Goal: Complete application form: Complete application form

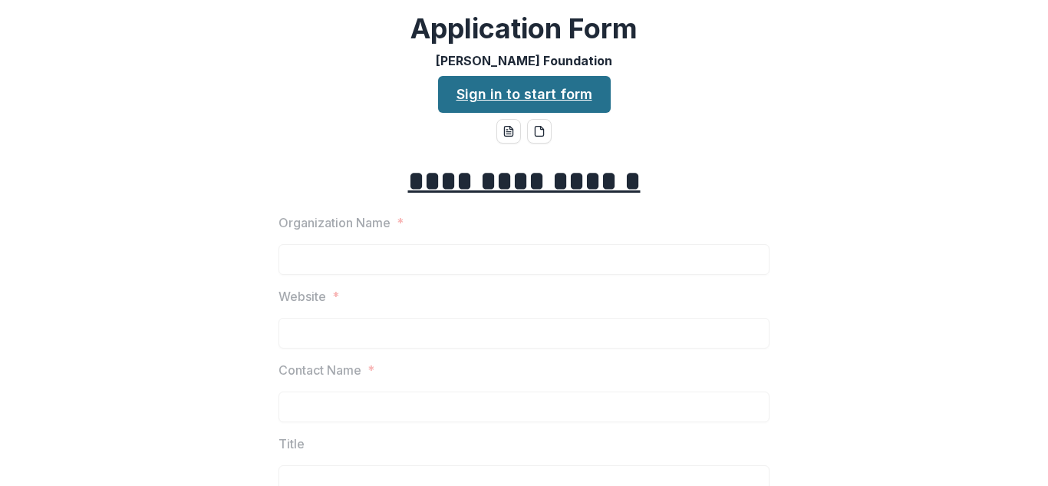
click at [517, 91] on link "Sign in to start form" at bounding box center [524, 94] width 173 height 37
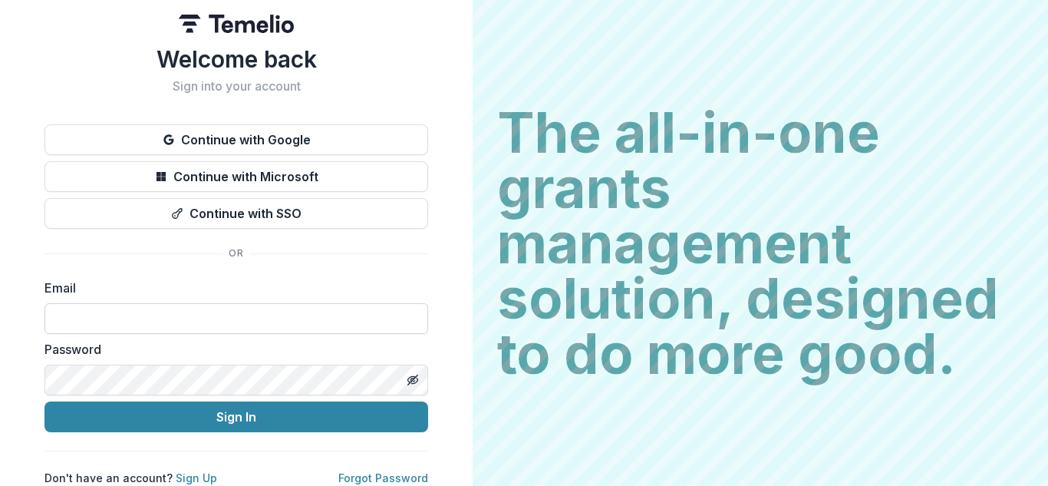
scroll to position [16, 0]
click at [192, 471] on link "Sign Up" at bounding box center [196, 477] width 41 height 13
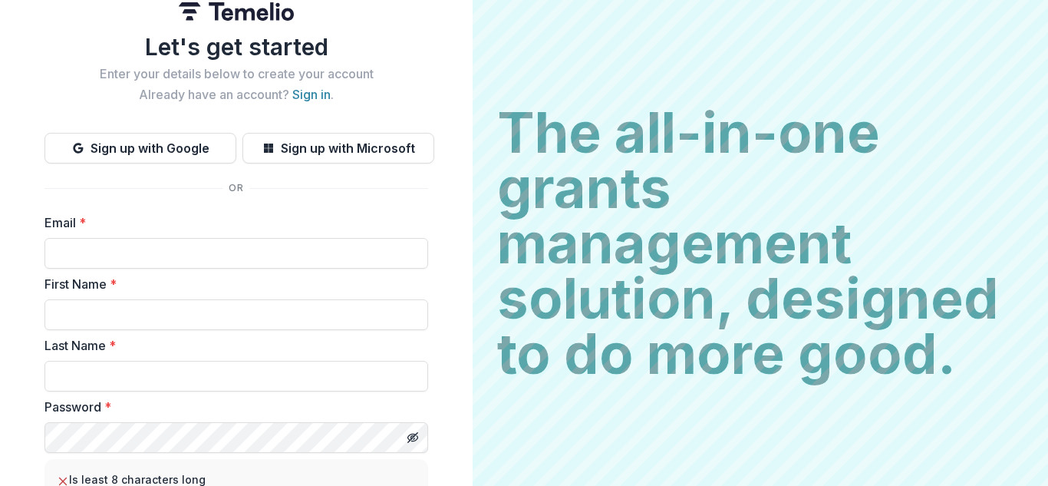
click at [260, 230] on label "Email *" at bounding box center [231, 222] width 374 height 18
click at [260, 238] on input "Email *" at bounding box center [236, 253] width 384 height 31
click at [256, 251] on input "Email *" at bounding box center [236, 253] width 384 height 31
type input "**********"
click at [190, 311] on input "First Name *" at bounding box center [236, 314] width 384 height 31
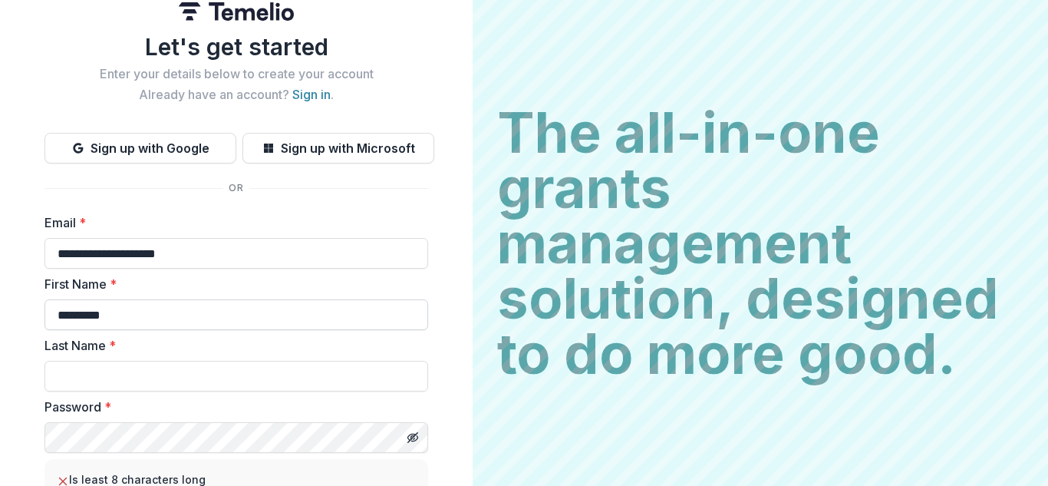
type input "********"
type input "**********"
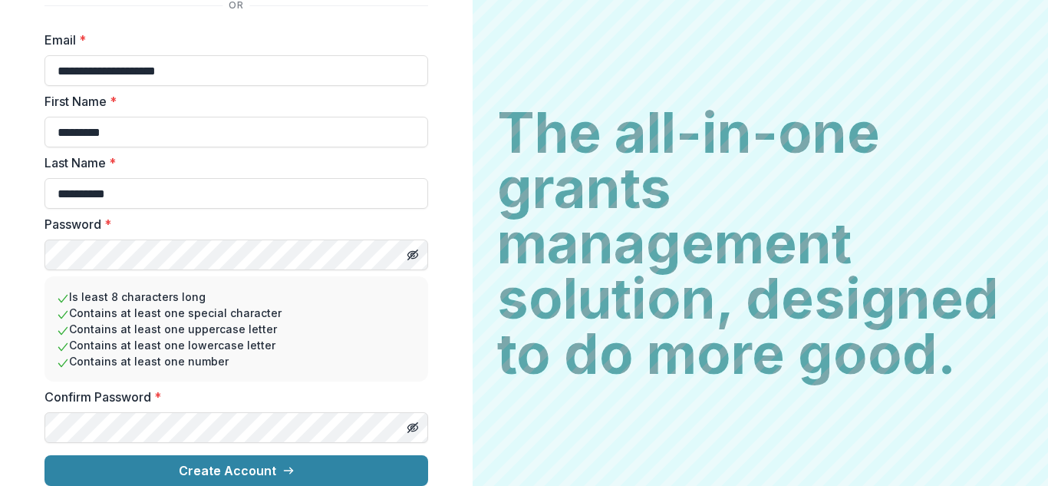
scroll to position [211, 0]
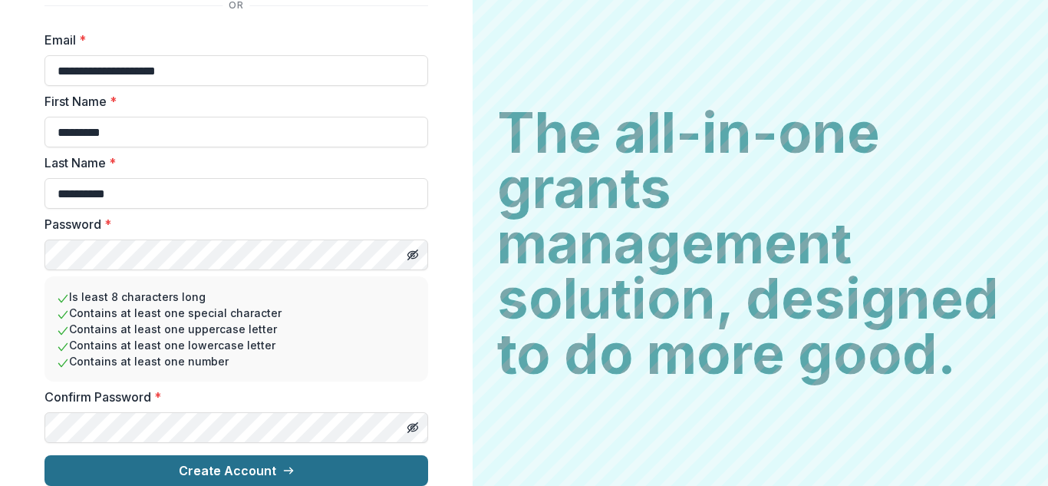
click at [199, 455] on button "Create Account" at bounding box center [236, 470] width 384 height 31
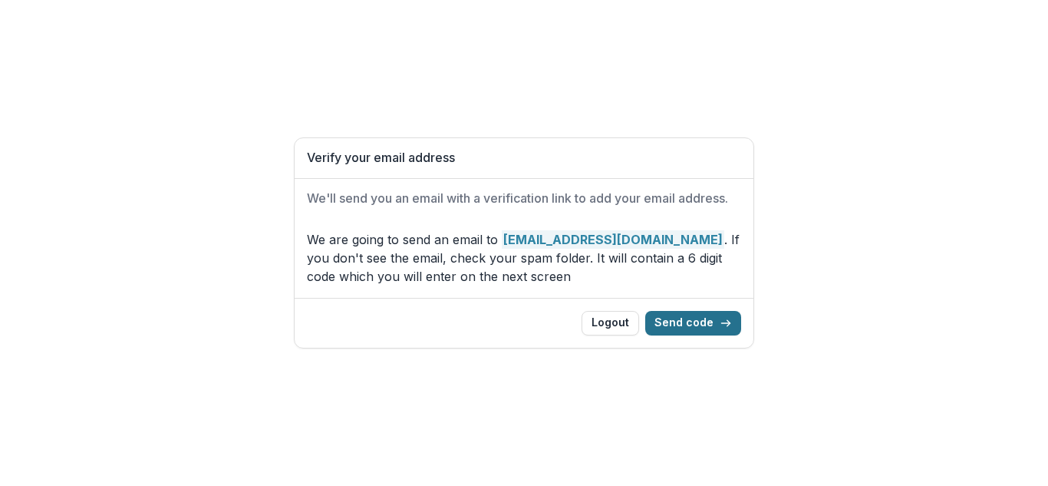
click at [706, 320] on button "Send code" at bounding box center [693, 323] width 96 height 25
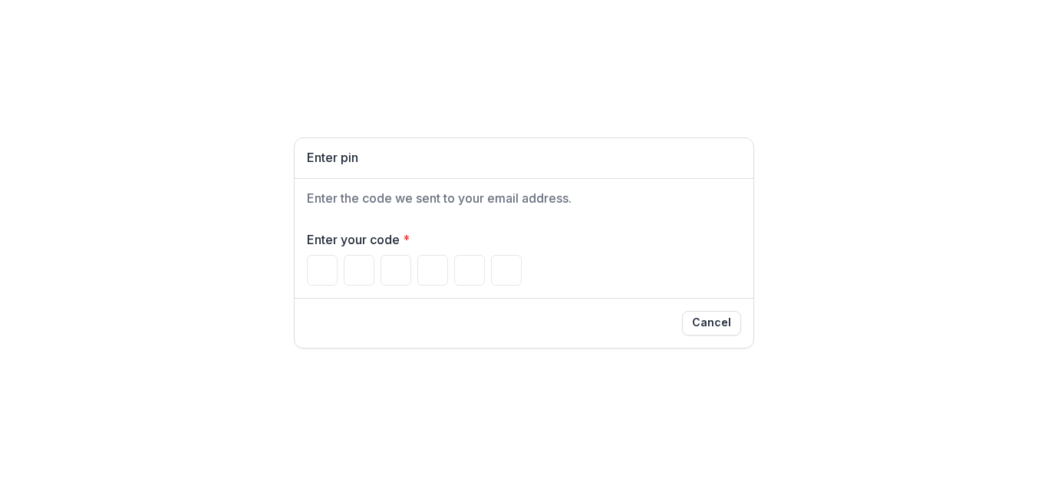
type input "*"
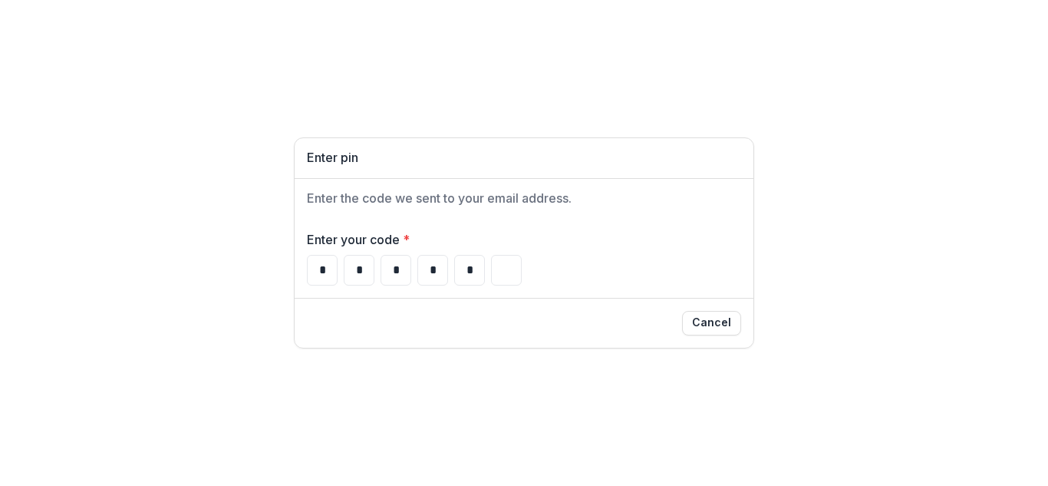
type input "*"
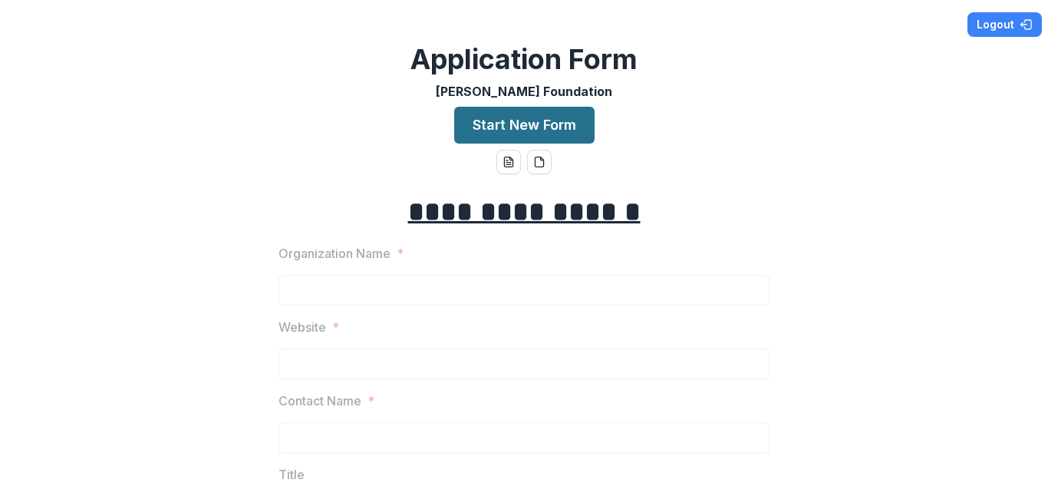
click at [552, 124] on button "Start New Form" at bounding box center [524, 125] width 140 height 37
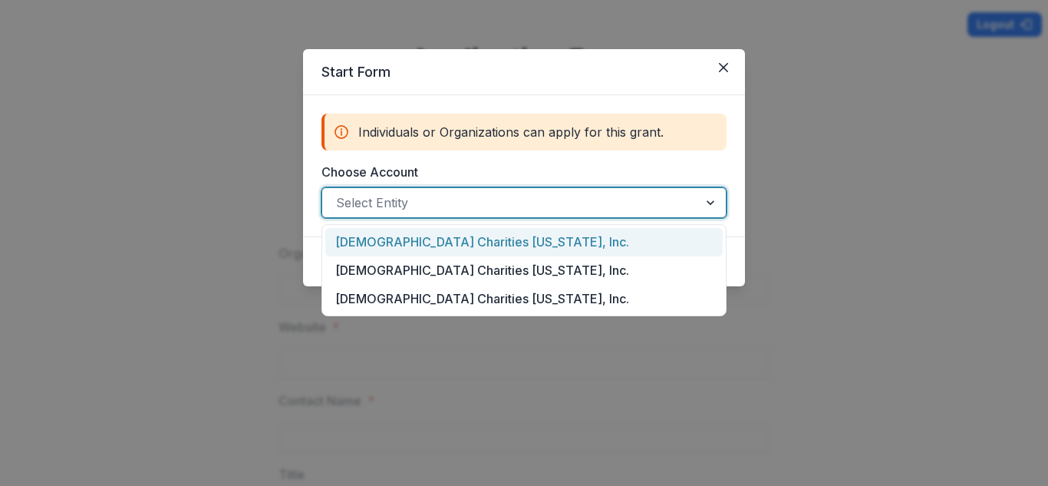
click at [710, 203] on div at bounding box center [712, 202] width 28 height 29
click at [644, 241] on div "Catholic Charities West Virginia, Inc." at bounding box center [523, 242] width 397 height 28
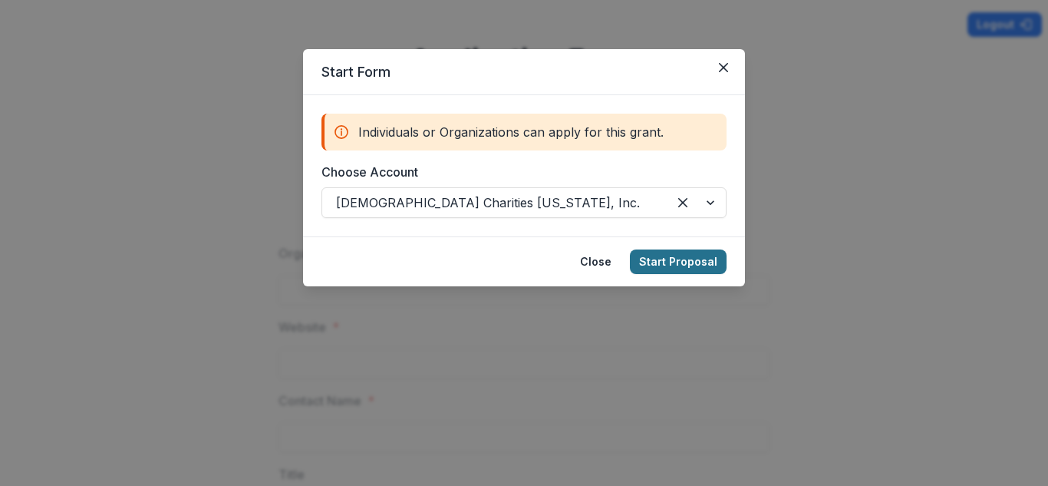
click at [663, 259] on button "Start Proposal" at bounding box center [678, 261] width 97 height 25
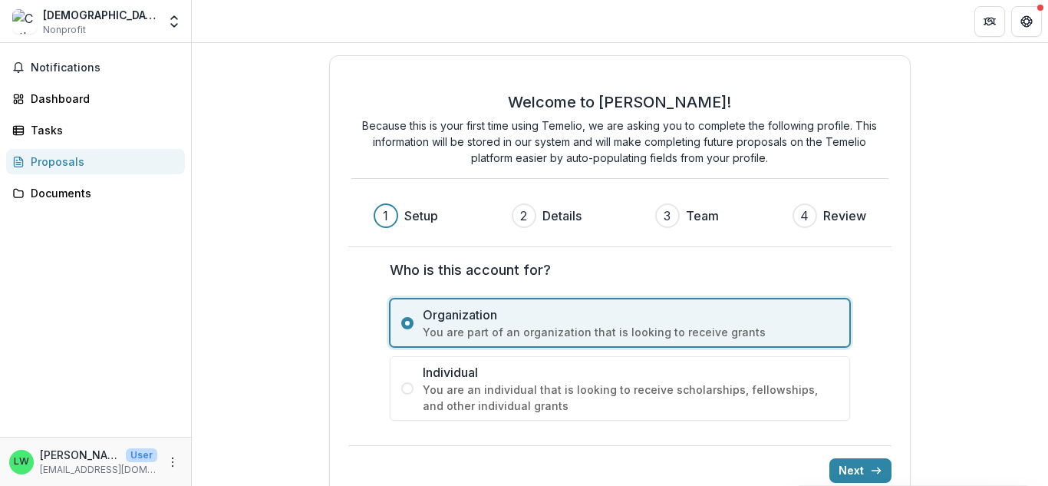
scroll to position [28, 0]
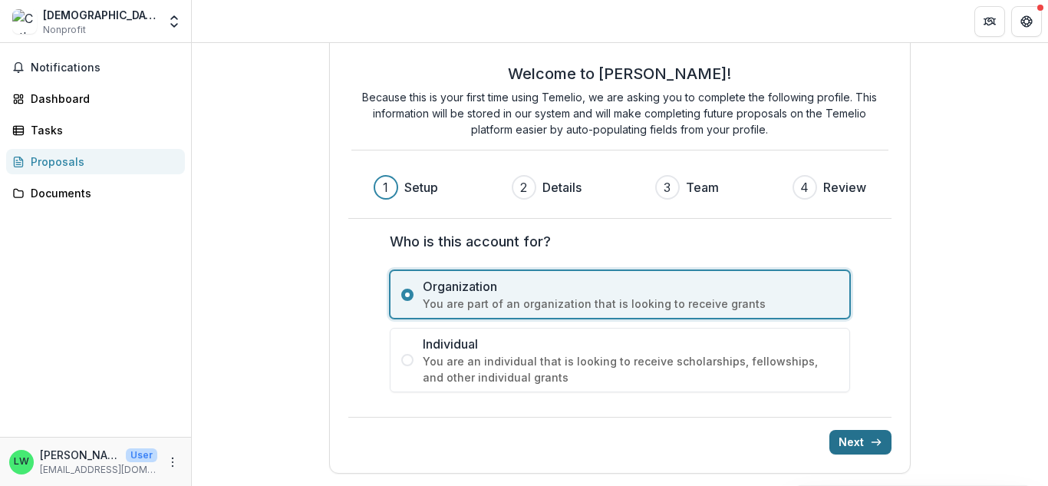
click at [860, 433] on button "Next" at bounding box center [860, 442] width 62 height 25
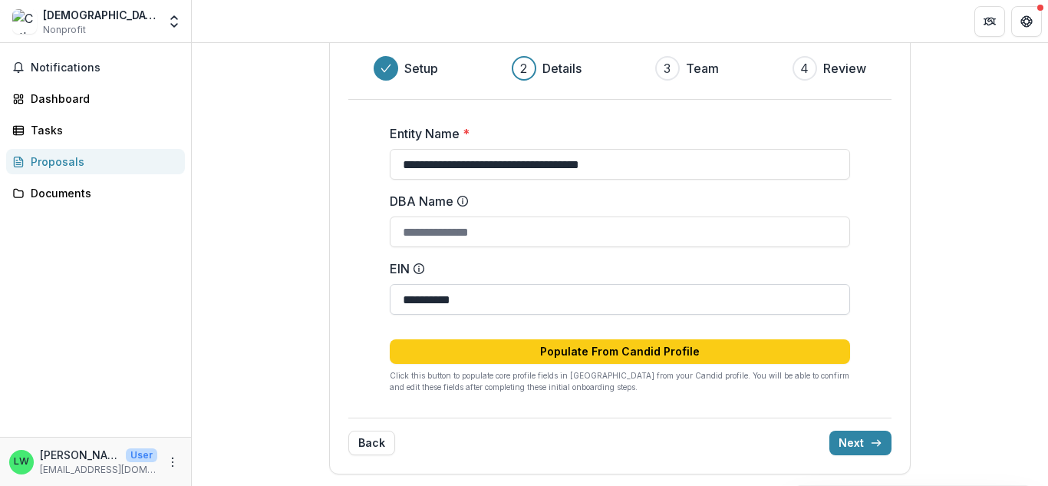
scroll to position [148, 0]
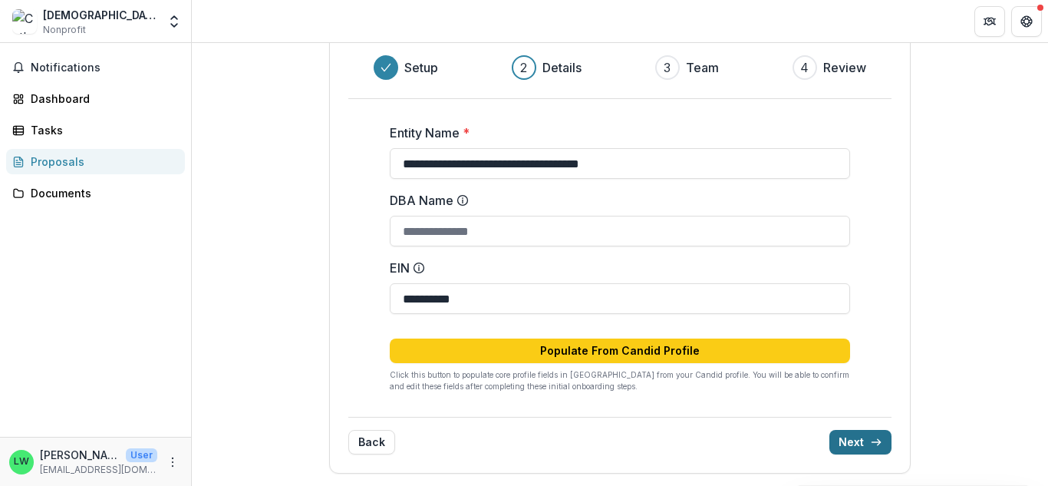
click at [857, 440] on button "Next" at bounding box center [860, 442] width 62 height 25
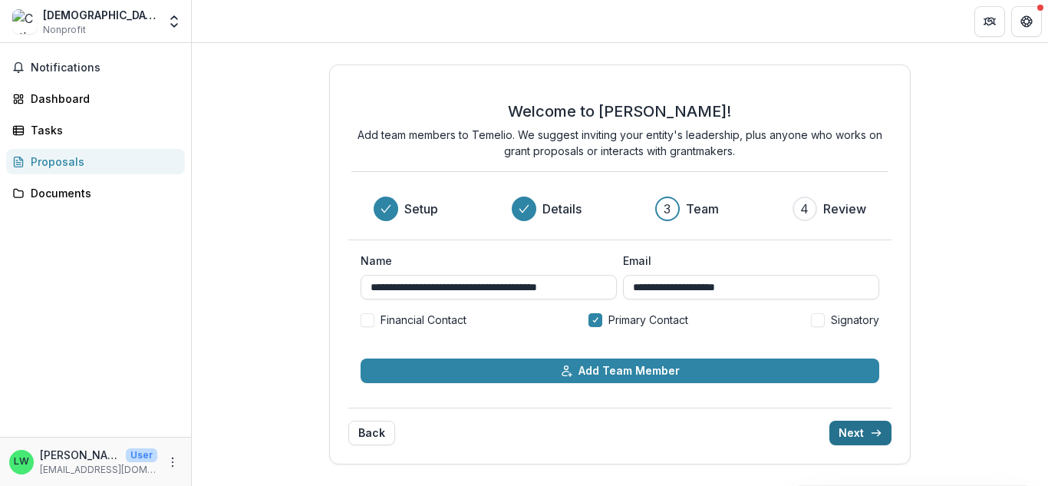
scroll to position [0, 0]
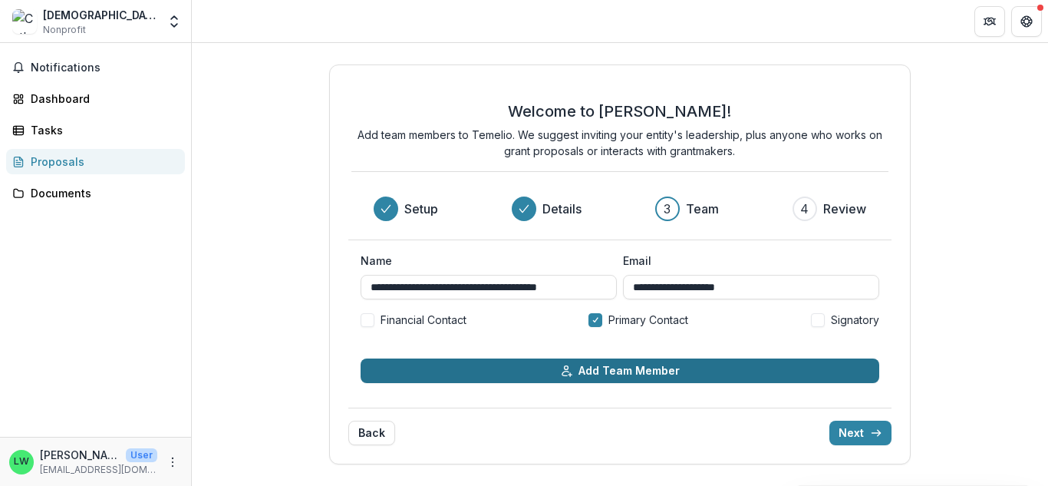
click at [713, 367] on button "Add Team Member" at bounding box center [620, 370] width 519 height 25
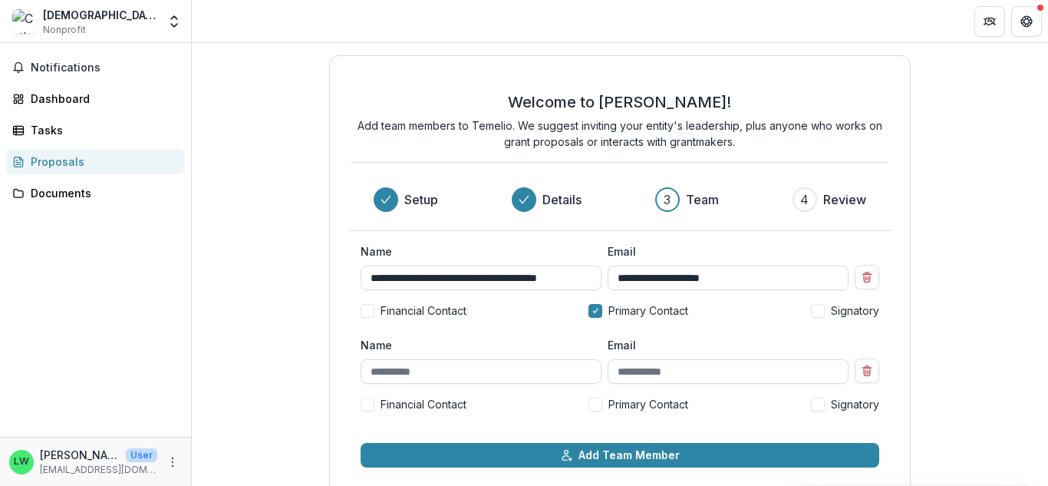
click at [366, 400] on span at bounding box center [368, 404] width 14 height 14
click at [398, 374] on input "Name" at bounding box center [481, 371] width 241 height 25
type input "**********"
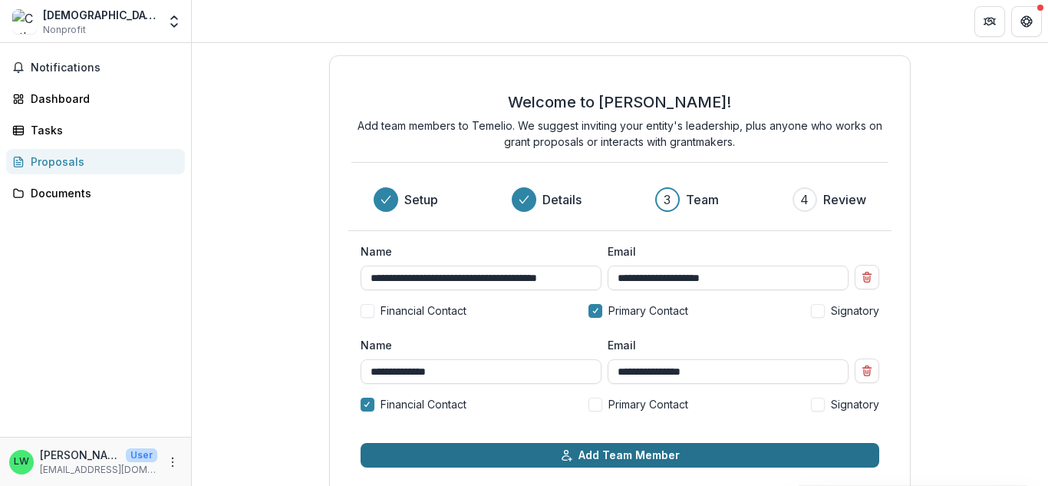
type input "**********"
click at [576, 453] on button "Add Team Member" at bounding box center [620, 455] width 519 height 25
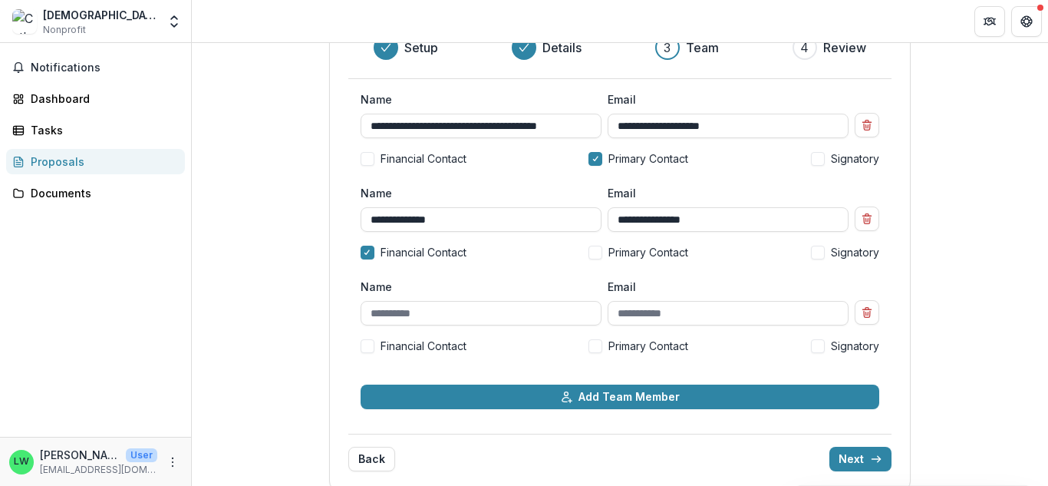
scroll to position [153, 0]
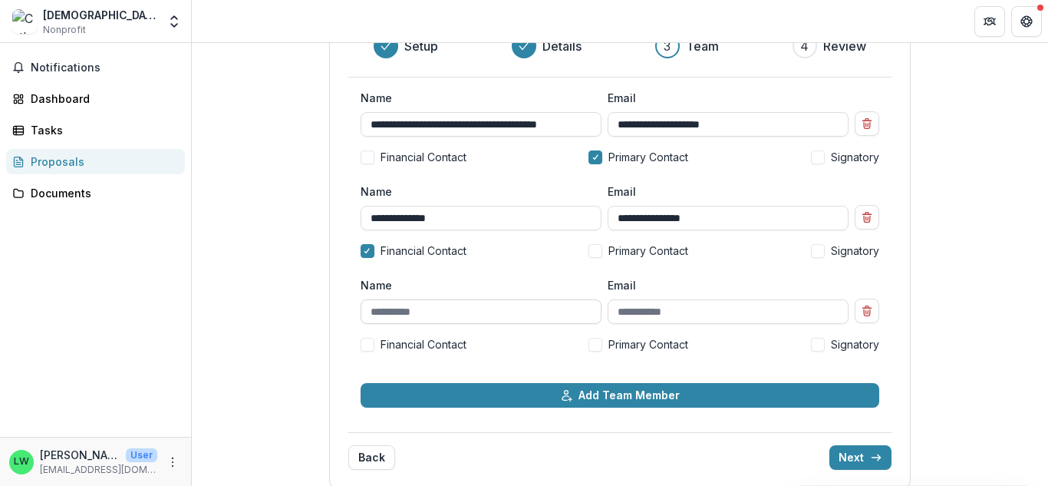
click at [545, 315] on input "Name" at bounding box center [481, 311] width 241 height 25
type input "**********"
click at [804, 347] on div "Financial Contact Primary Contact Signatory" at bounding box center [620, 344] width 519 height 16
click at [815, 344] on span at bounding box center [818, 345] width 14 height 14
click at [745, 316] on input "Email" at bounding box center [728, 311] width 241 height 25
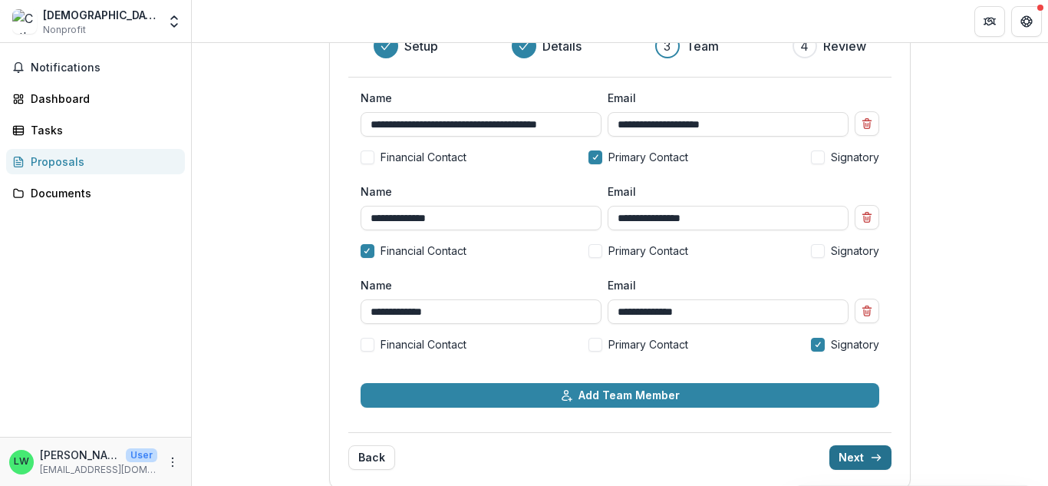
type input "**********"
click at [849, 455] on button "Next" at bounding box center [860, 457] width 62 height 25
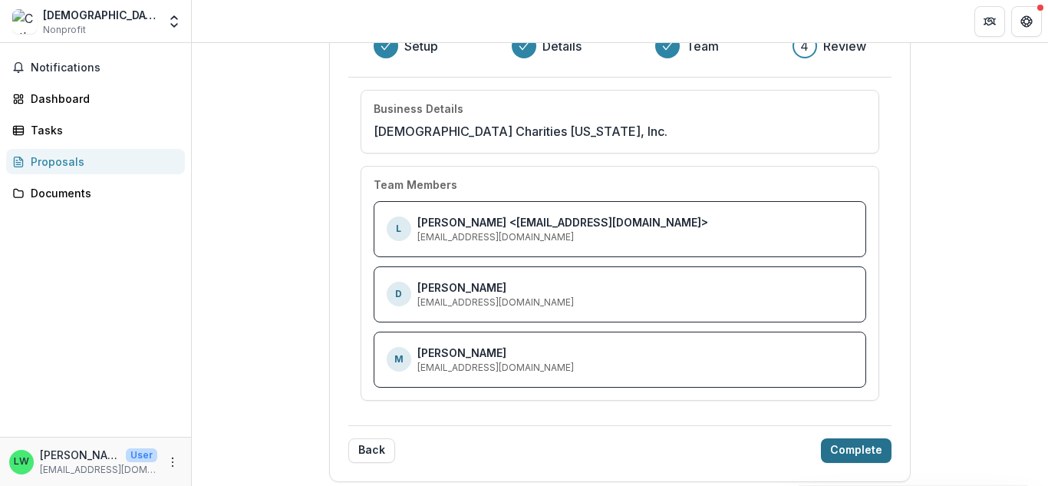
click at [836, 442] on button "Complete" at bounding box center [856, 450] width 71 height 25
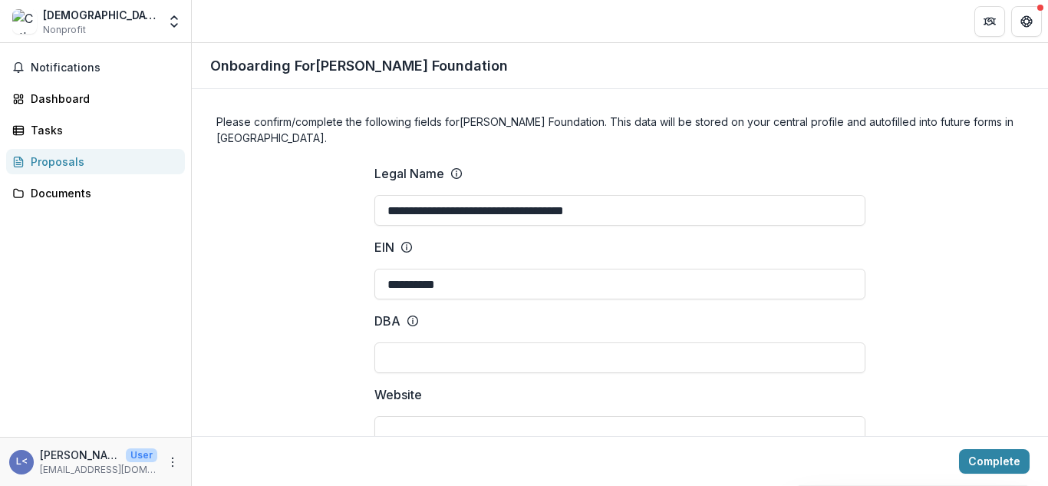
scroll to position [153, 0]
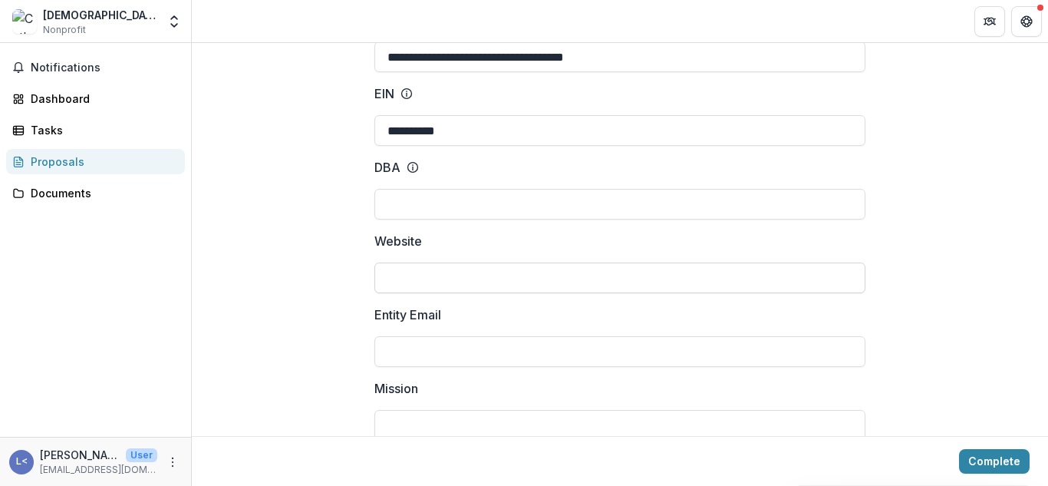
click at [409, 267] on input "Website" at bounding box center [619, 277] width 491 height 31
type input "**********"
click at [436, 350] on input "Entity Email" at bounding box center [619, 351] width 491 height 31
type input "**********"
click at [597, 439] on div "Complete" at bounding box center [620, 461] width 856 height 50
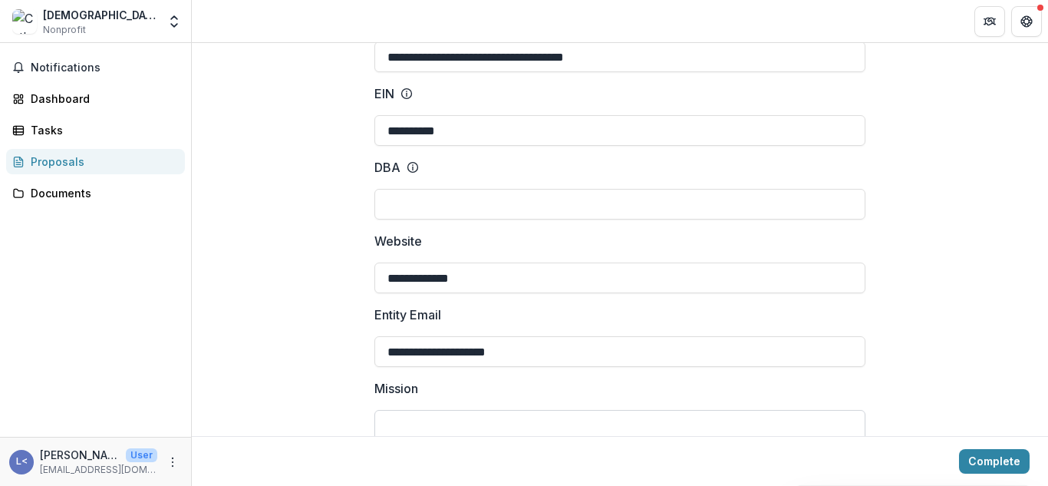
click at [585, 423] on input "Mission" at bounding box center [619, 425] width 491 height 31
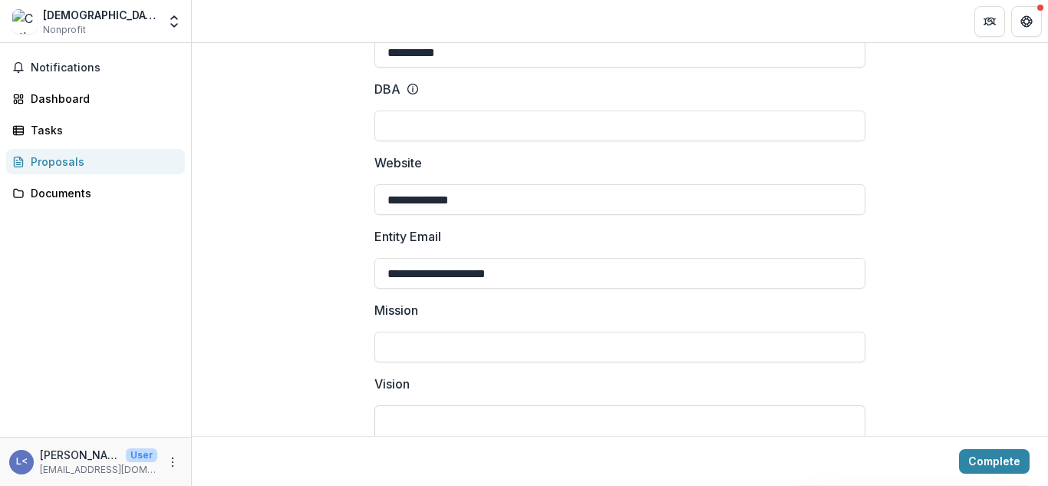
scroll to position [307, 0]
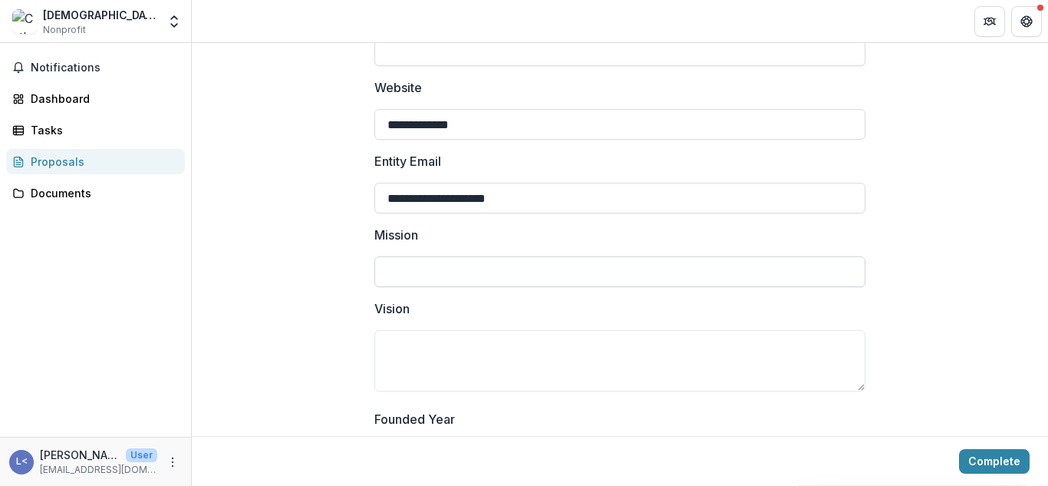
click at [394, 271] on input "Mission" at bounding box center [619, 271] width 491 height 31
paste input "**********"
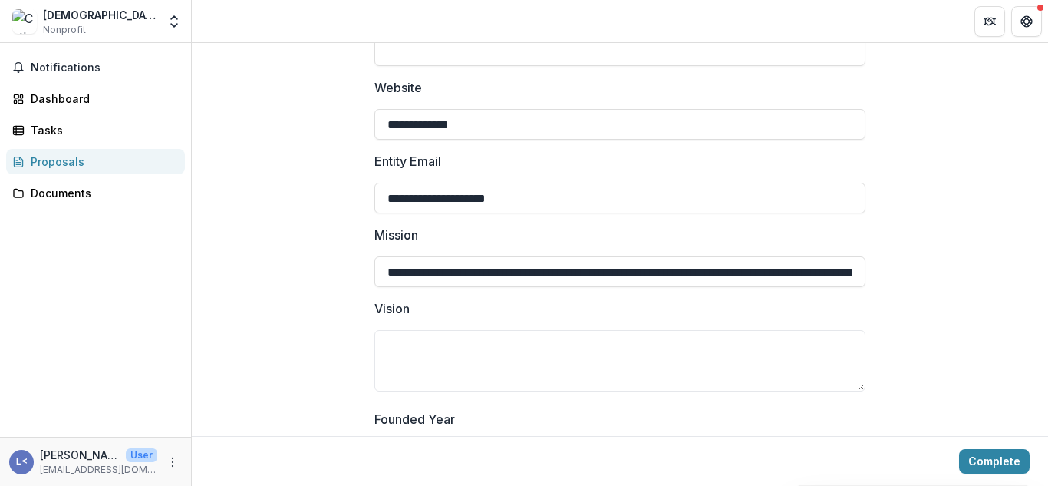
scroll to position [0, 779]
type input "**********"
click at [415, 341] on textarea "Vision" at bounding box center [619, 360] width 491 height 61
paste textarea "**********"
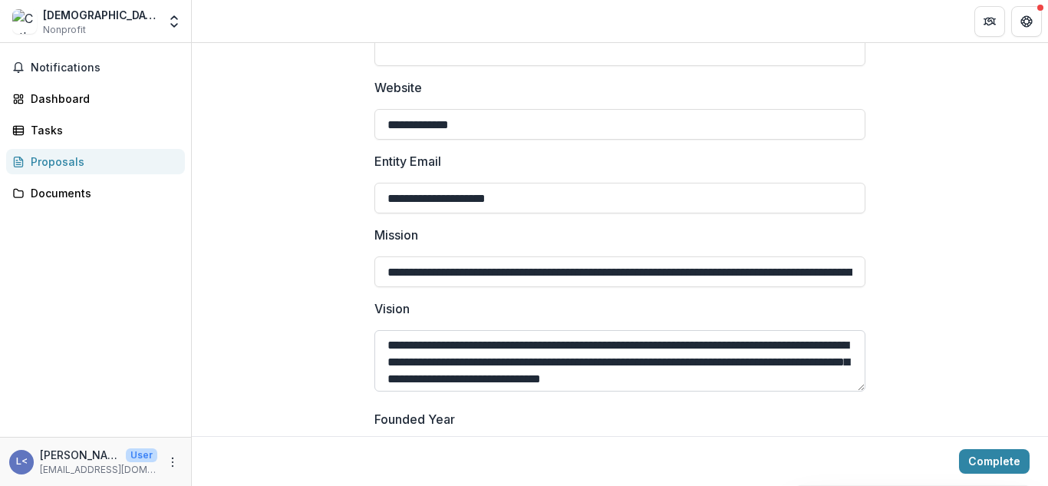
click at [388, 349] on textarea "**********" at bounding box center [619, 360] width 491 height 61
click at [826, 384] on textarea "**********" at bounding box center [619, 360] width 491 height 61
type textarea "**********"
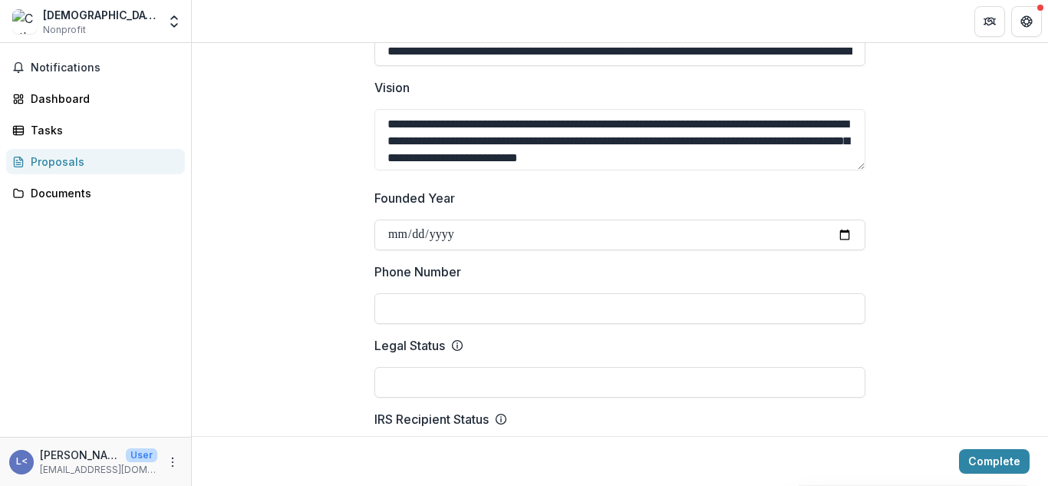
scroll to position [537, 0]
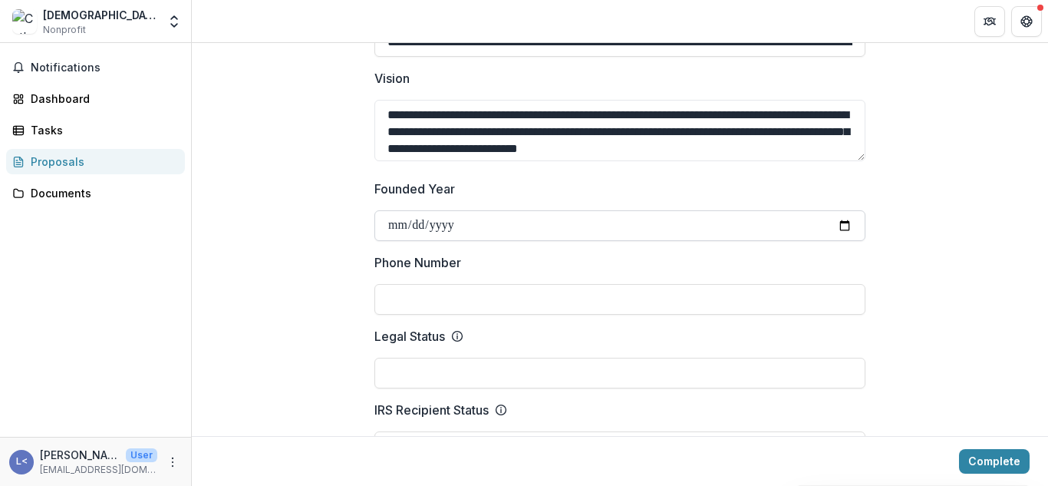
click at [466, 224] on input "Founded Year" at bounding box center [619, 225] width 491 height 31
click at [515, 290] on input "Phone Number" at bounding box center [619, 299] width 491 height 31
click at [501, 298] on input "Phone Number" at bounding box center [619, 299] width 491 height 31
type input "**********"
click at [489, 374] on input "Legal Status" at bounding box center [619, 373] width 491 height 31
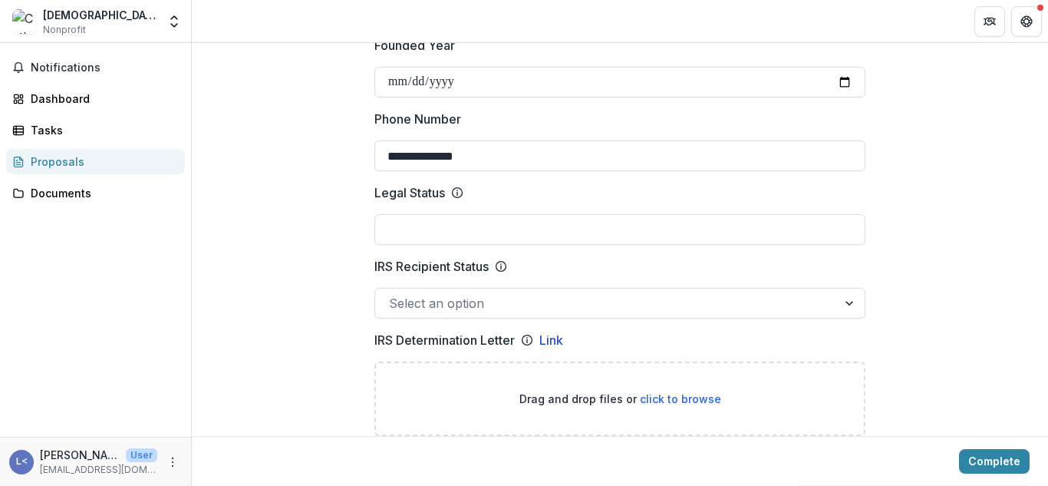
scroll to position [690, 0]
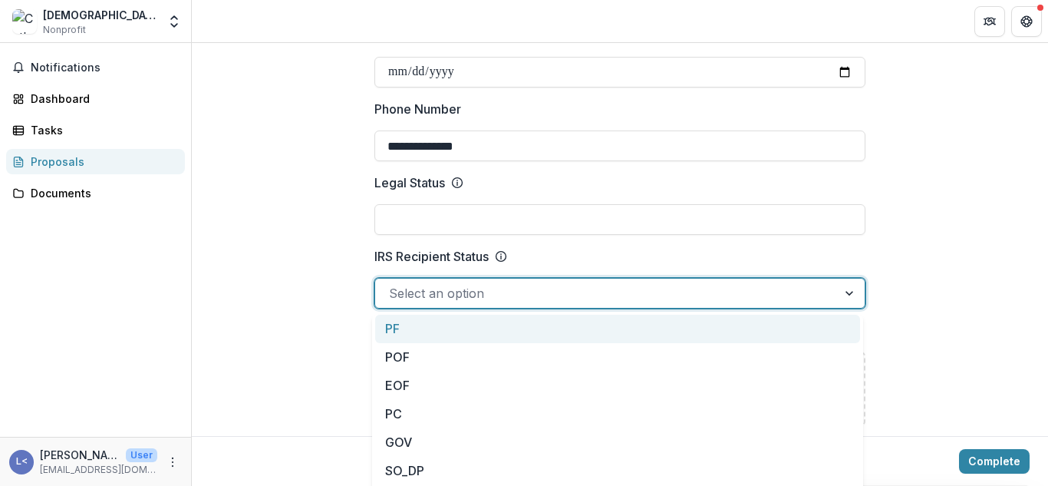
click at [854, 290] on div at bounding box center [851, 292] width 28 height 29
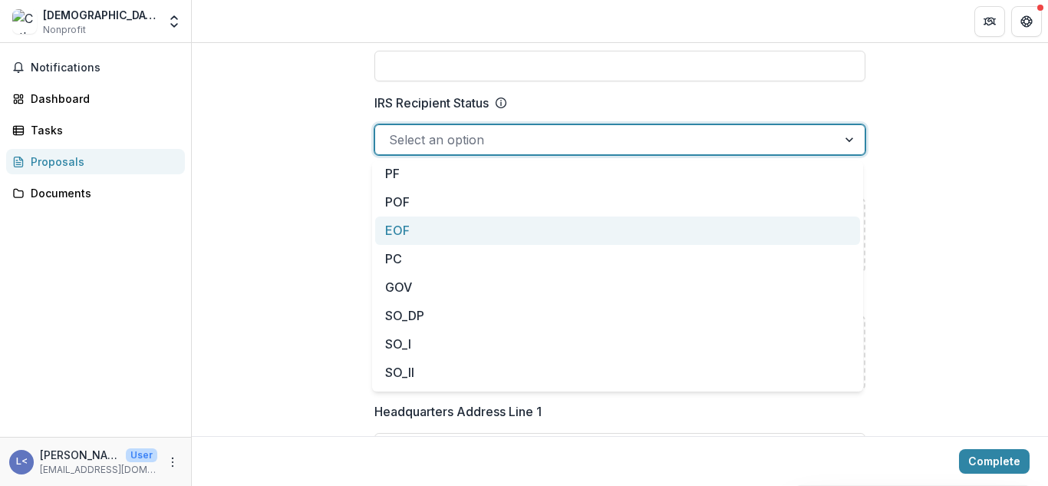
scroll to position [0, 0]
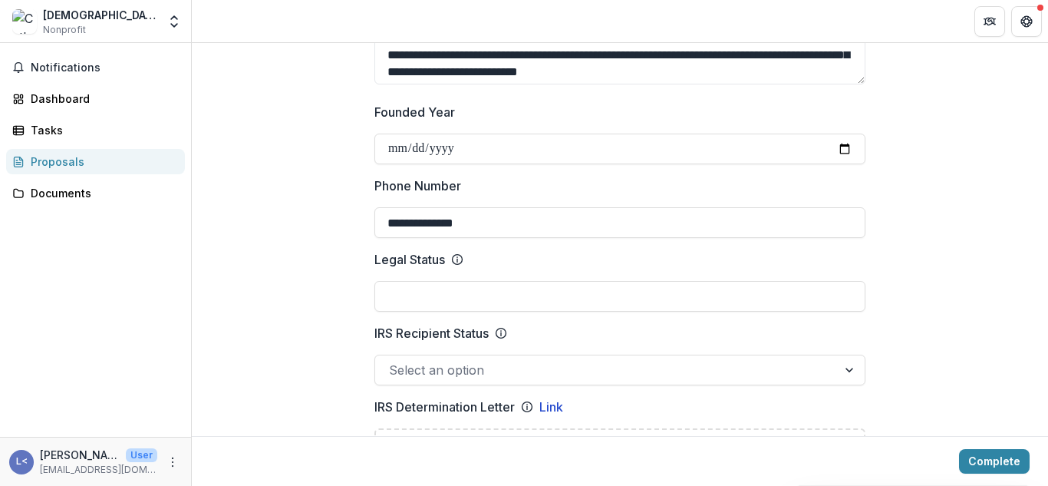
scroll to position [690, 0]
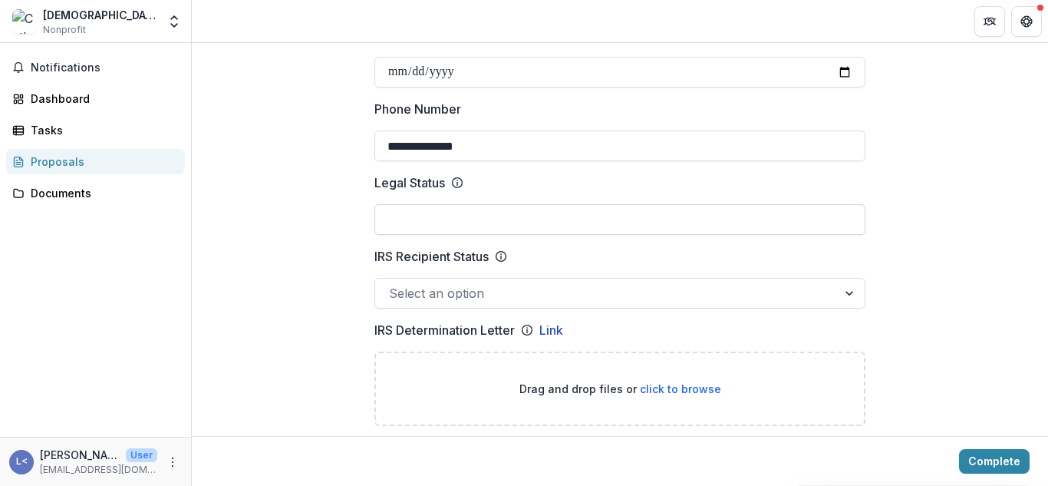
click at [741, 216] on input "Legal Status" at bounding box center [619, 219] width 491 height 31
click at [440, 226] on input "Legal Status" at bounding box center [619, 219] width 491 height 31
type input "*"
type input "**********"
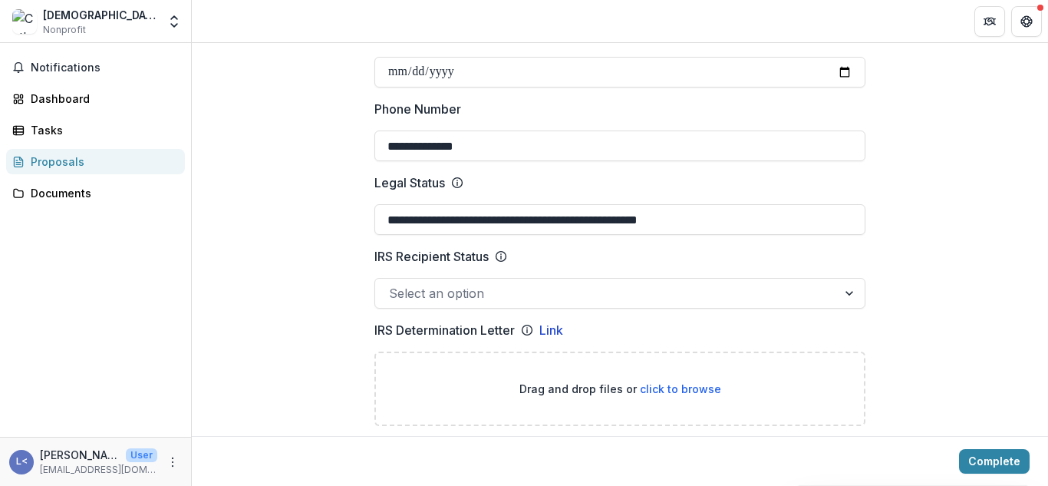
click at [841, 293] on div at bounding box center [851, 292] width 28 height 29
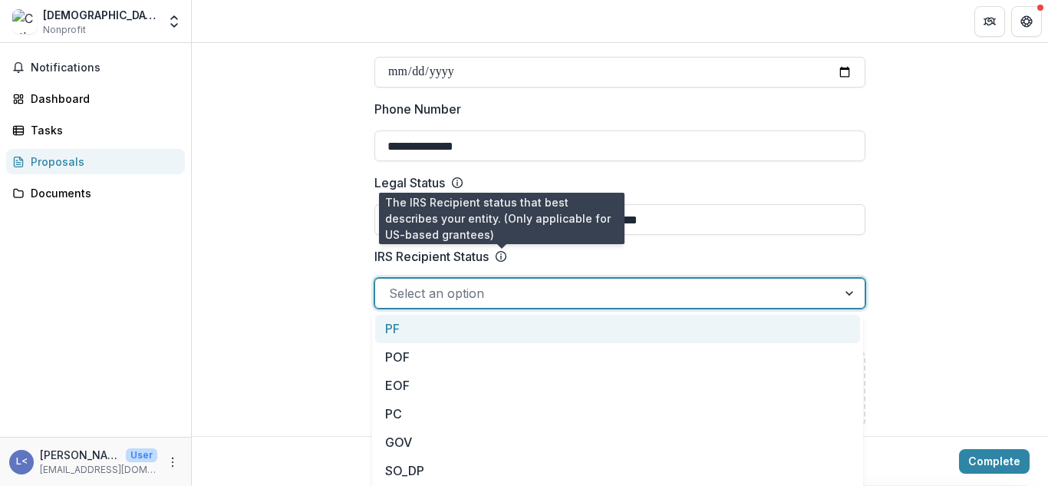
click at [499, 255] on icon at bounding box center [501, 256] width 12 height 12
click at [393, 284] on input "IRS Recipient Status" at bounding box center [391, 293] width 4 height 18
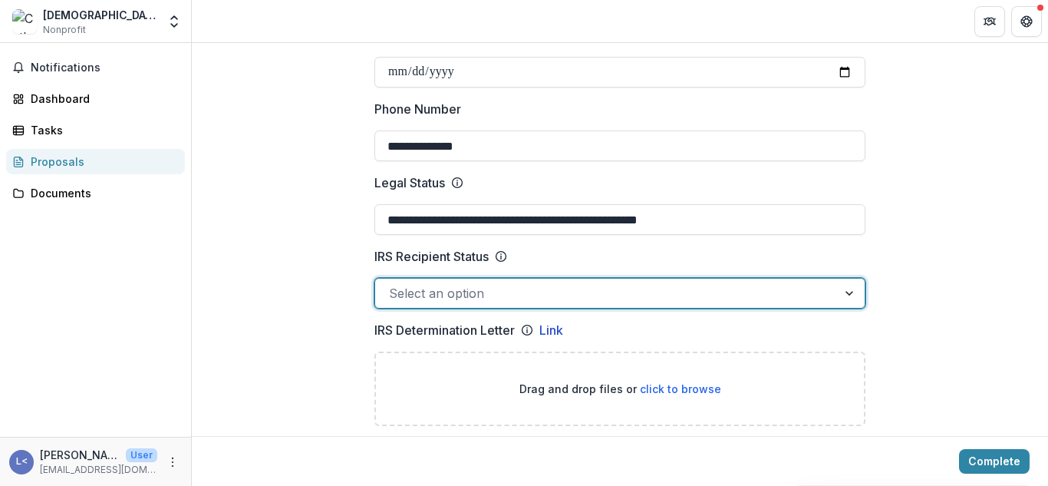
click at [499, 255] on icon at bounding box center [501, 256] width 12 height 12
click at [393, 284] on input "IRS Recipient Status" at bounding box center [391, 293] width 4 height 18
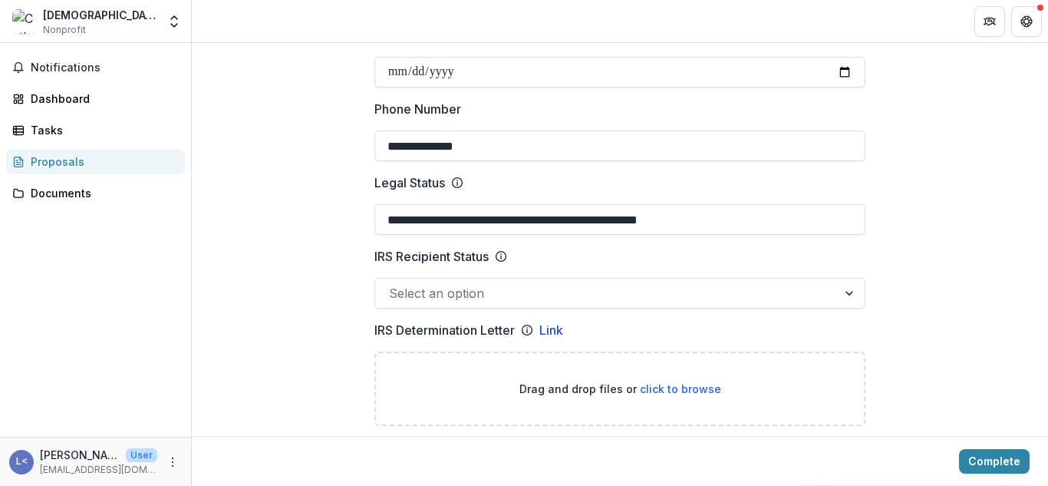
click at [499, 255] on icon at bounding box center [501, 256] width 12 height 12
click at [393, 284] on input "IRS Recipient Status" at bounding box center [391, 293] width 4 height 18
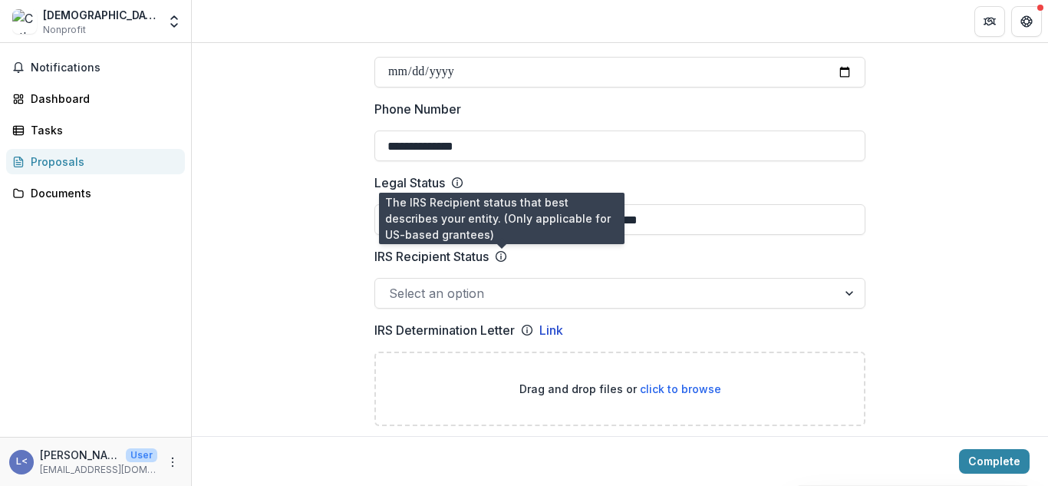
click at [501, 256] on line at bounding box center [501, 256] width 0 height 3
click at [393, 284] on input "IRS Recipient Status" at bounding box center [391, 293] width 4 height 18
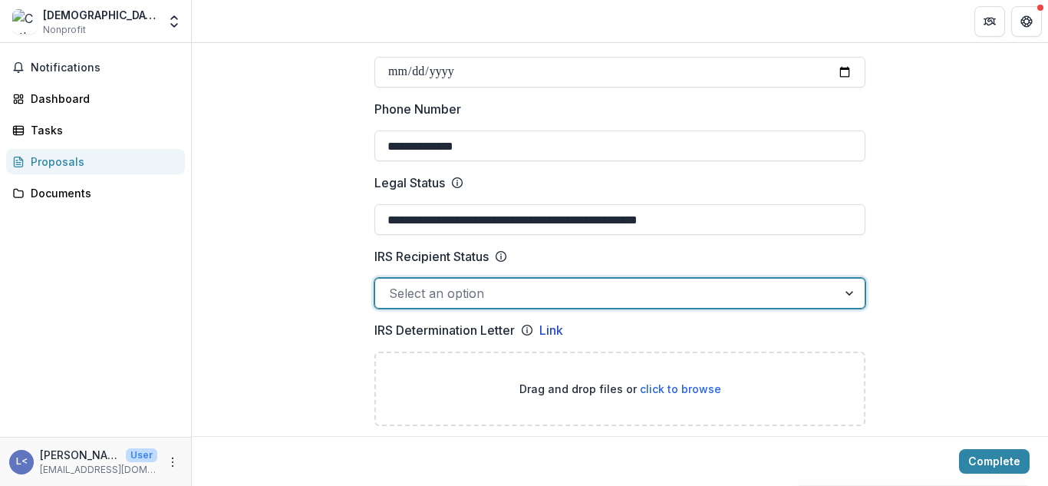
click at [845, 298] on div at bounding box center [851, 292] width 28 height 29
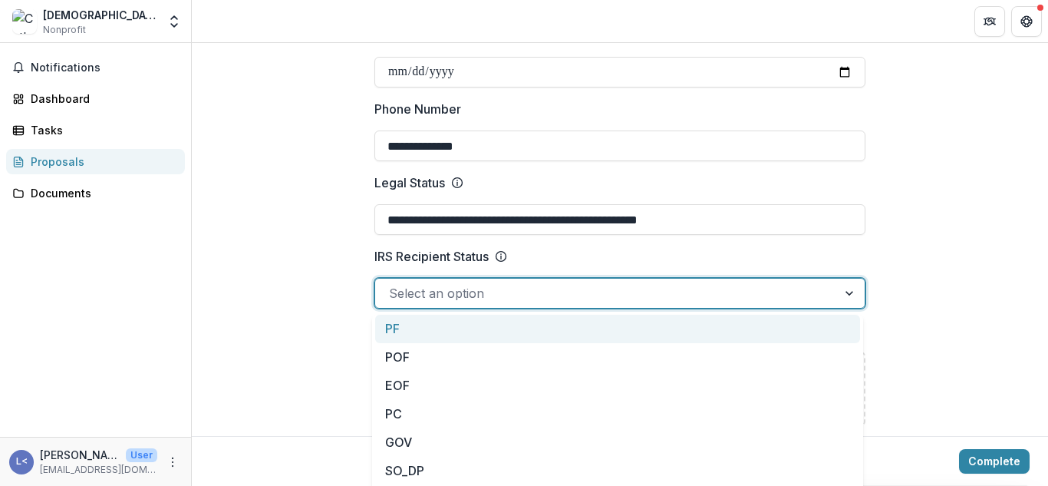
click at [842, 295] on div at bounding box center [851, 292] width 28 height 29
drag, startPoint x: 857, startPoint y: 331, endPoint x: 855, endPoint y: 416, distance: 84.4
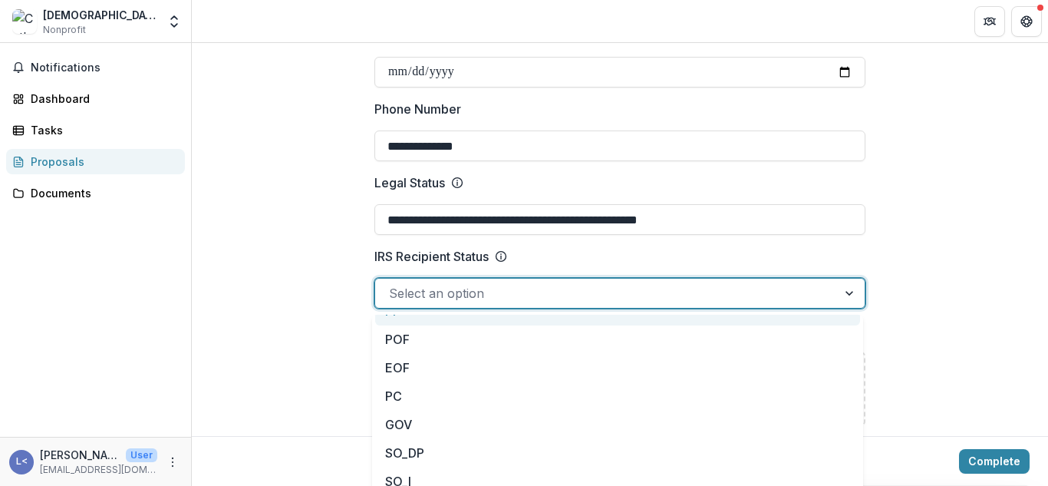
scroll to position [0, 0]
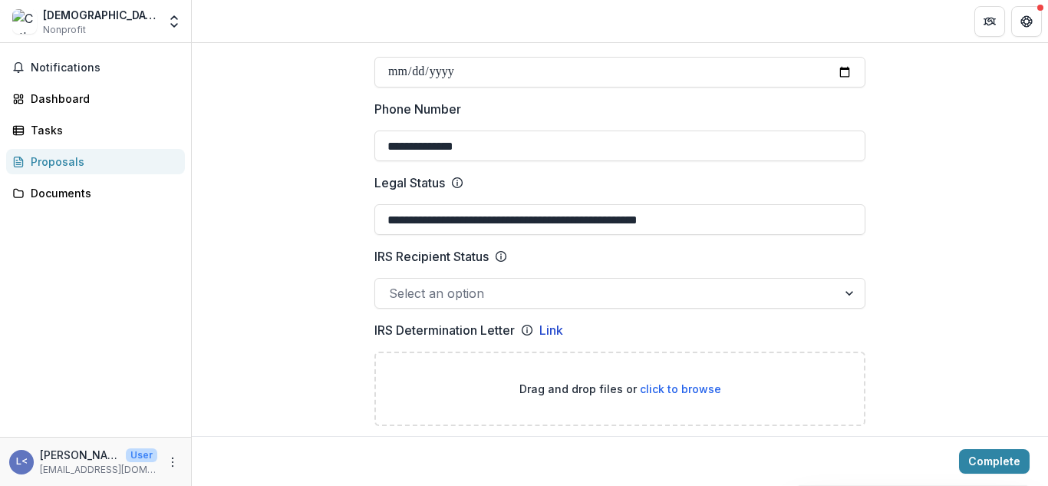
click at [844, 292] on div at bounding box center [851, 292] width 28 height 29
click at [849, 291] on div at bounding box center [851, 292] width 28 height 29
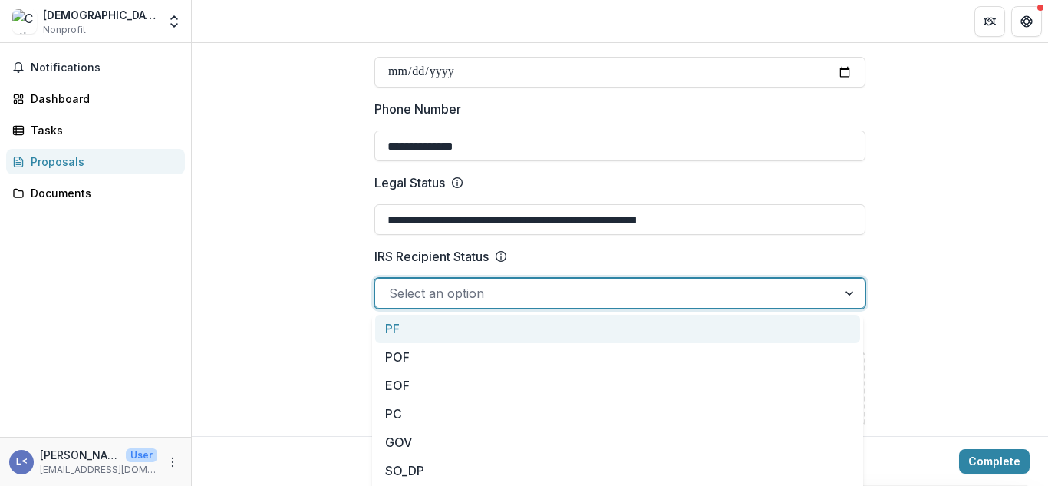
click at [845, 294] on div at bounding box center [851, 292] width 28 height 29
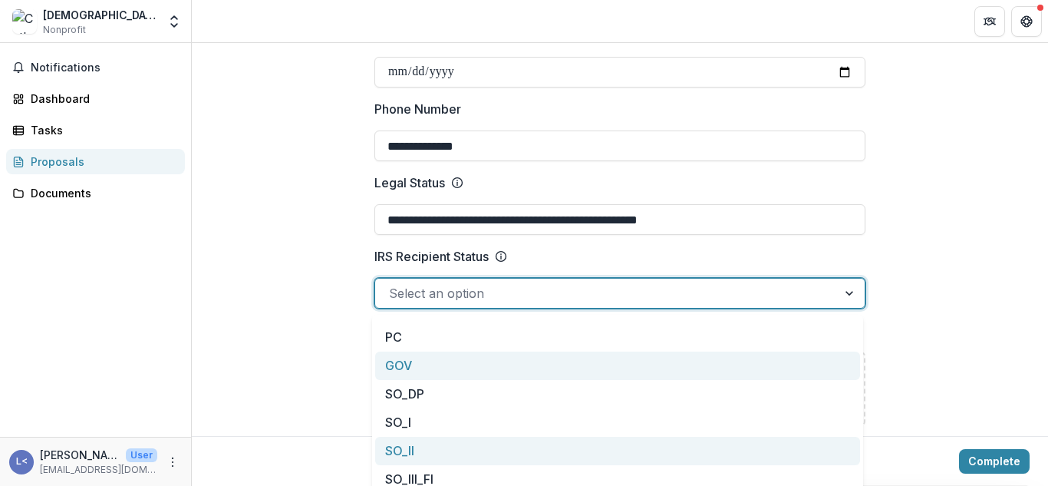
scroll to position [139, 0]
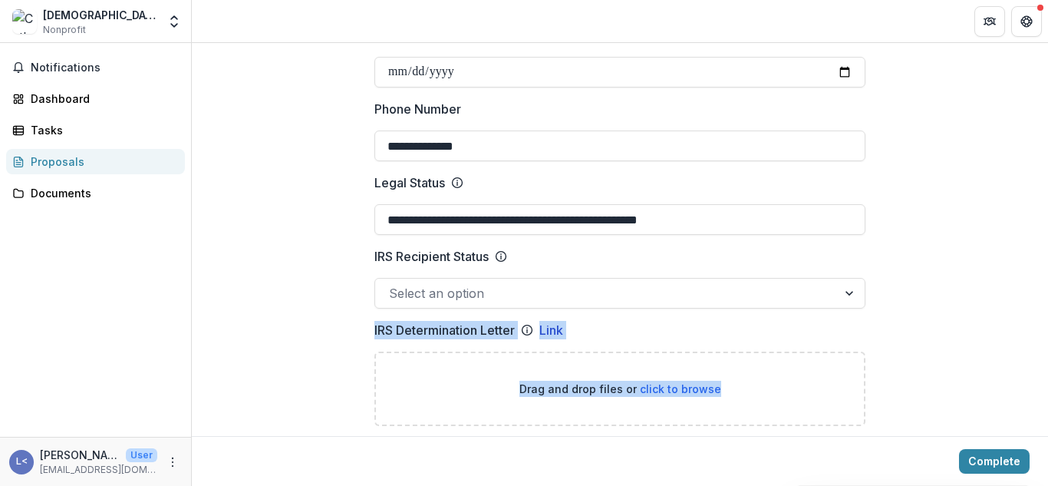
drag, startPoint x: 863, startPoint y: 415, endPoint x: 888, endPoint y: 287, distance: 130.6
click at [458, 390] on div "Drag and drop files or click to browse" at bounding box center [619, 388] width 491 height 74
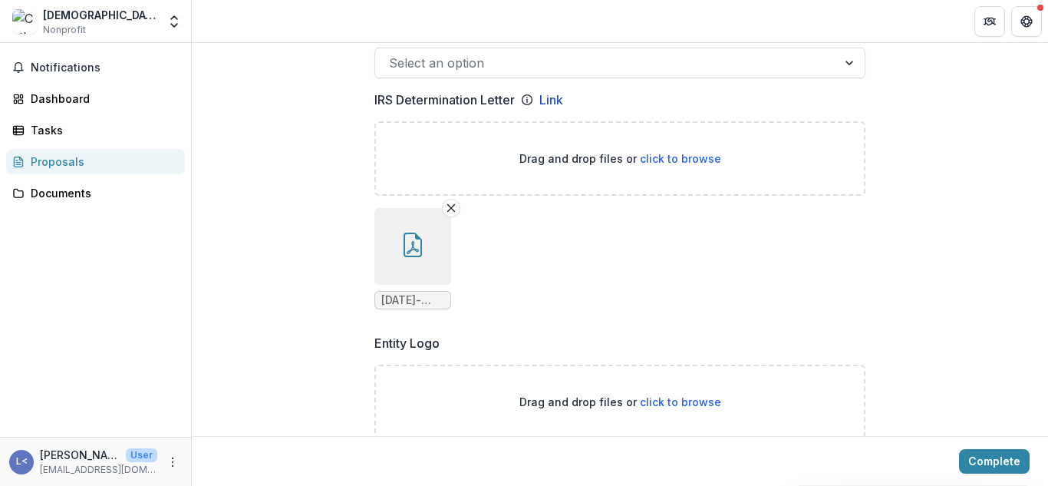
scroll to position [844, 0]
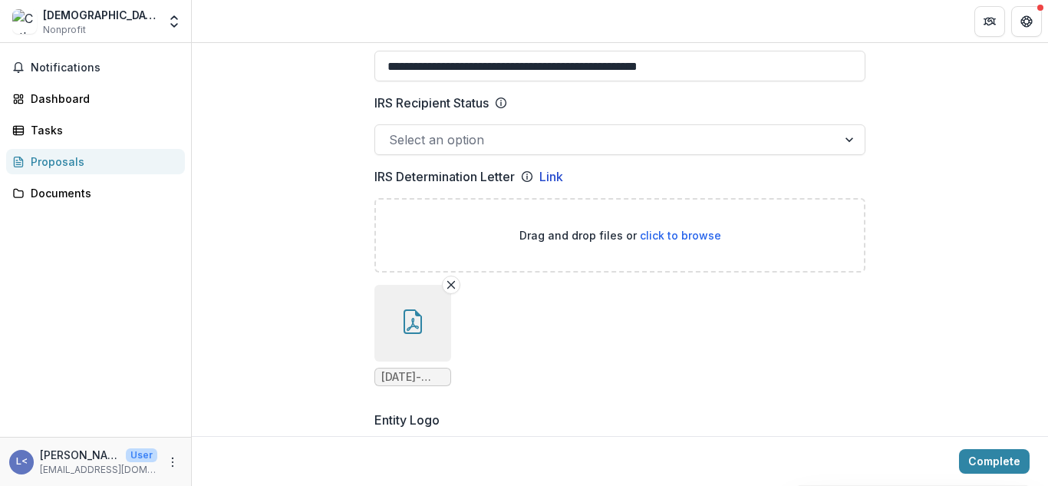
type input "**********"
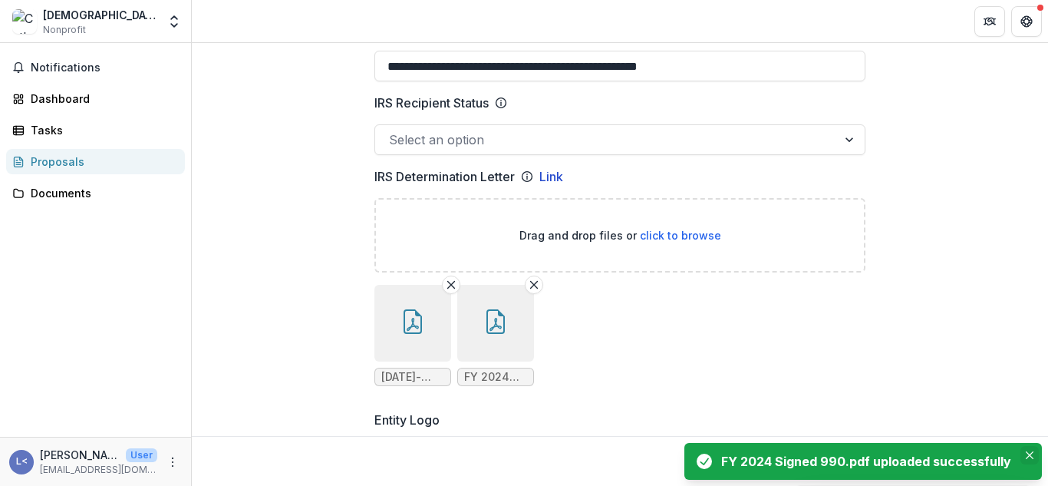
click at [1032, 449] on button "Close" at bounding box center [1029, 455] width 18 height 18
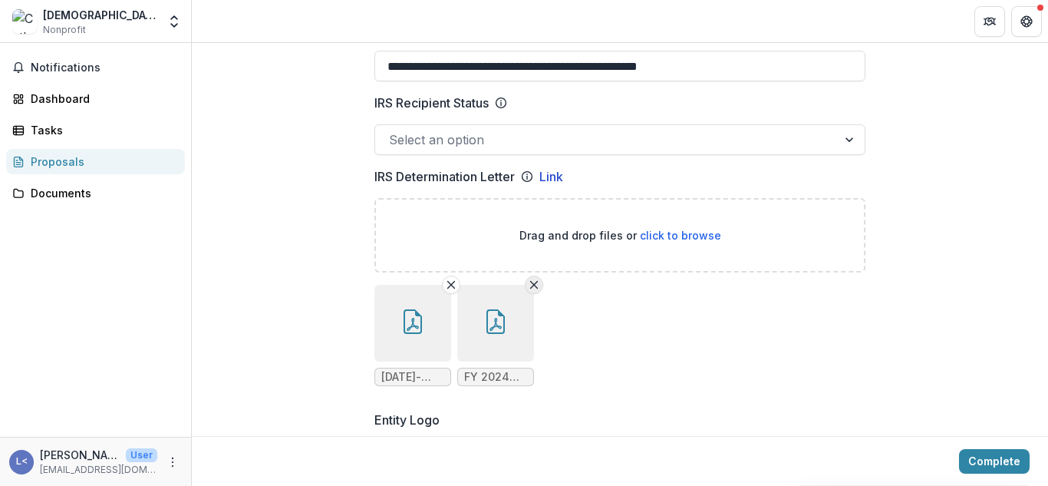
click at [532, 285] on icon "Remove File" at bounding box center [534, 284] width 12 height 12
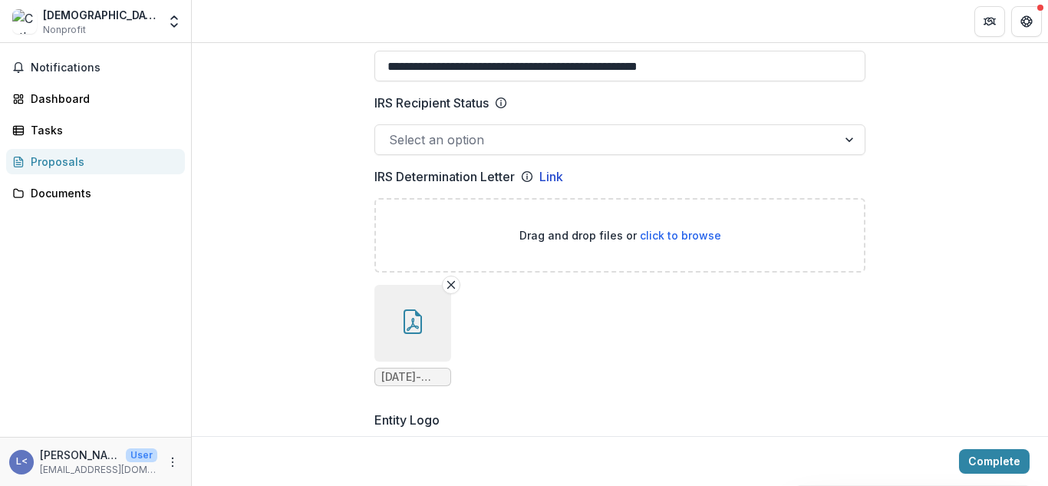
click at [416, 318] on icon "button" at bounding box center [412, 321] width 25 height 25
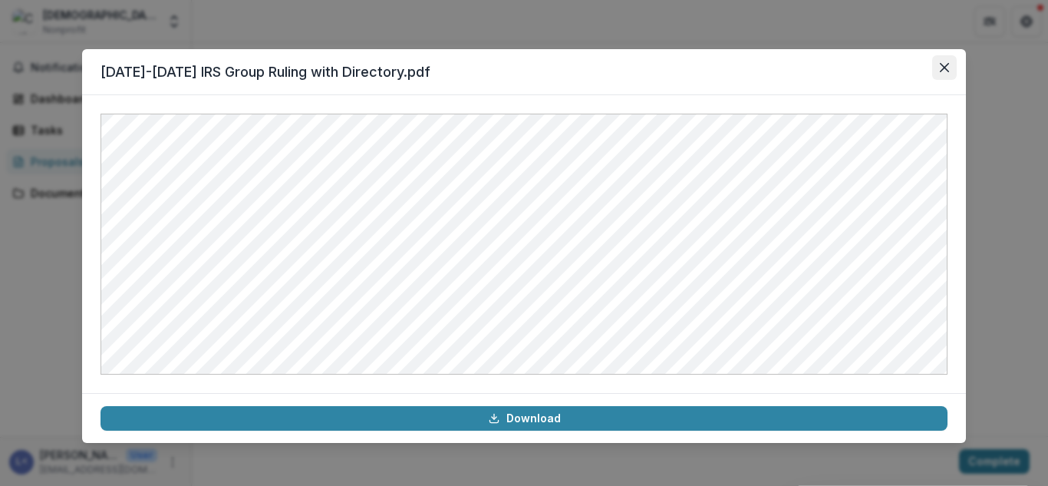
click at [950, 75] on button "Close" at bounding box center [944, 67] width 25 height 25
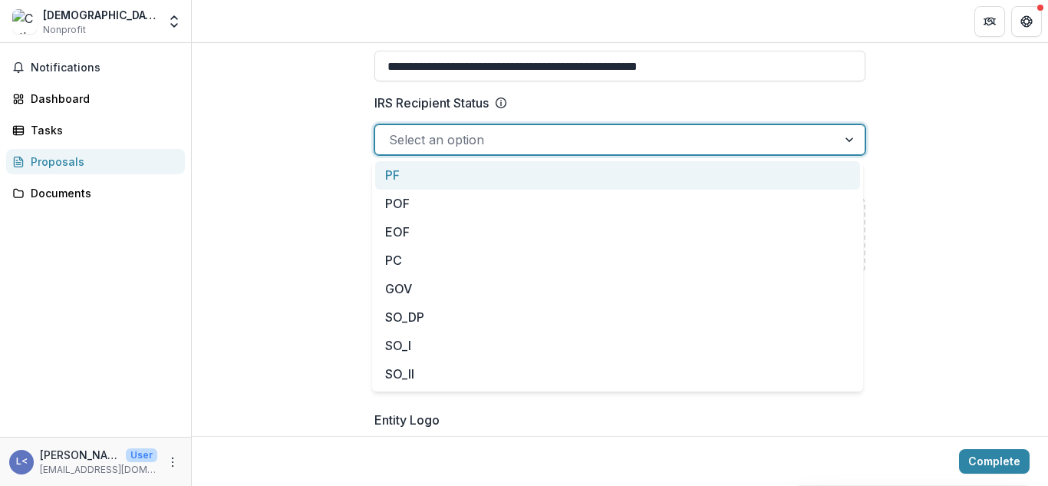
click at [856, 135] on div at bounding box center [851, 139] width 28 height 29
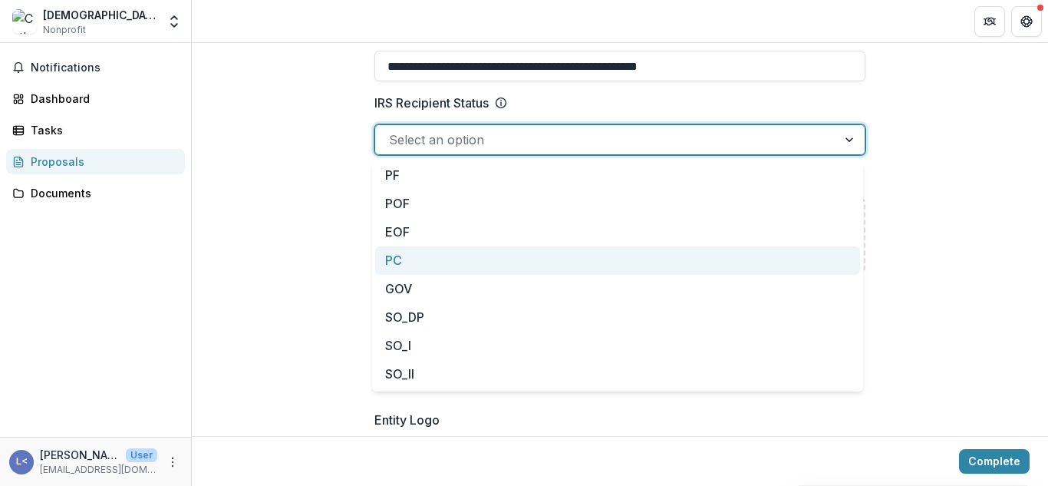
click at [710, 257] on div "PC" at bounding box center [617, 260] width 485 height 28
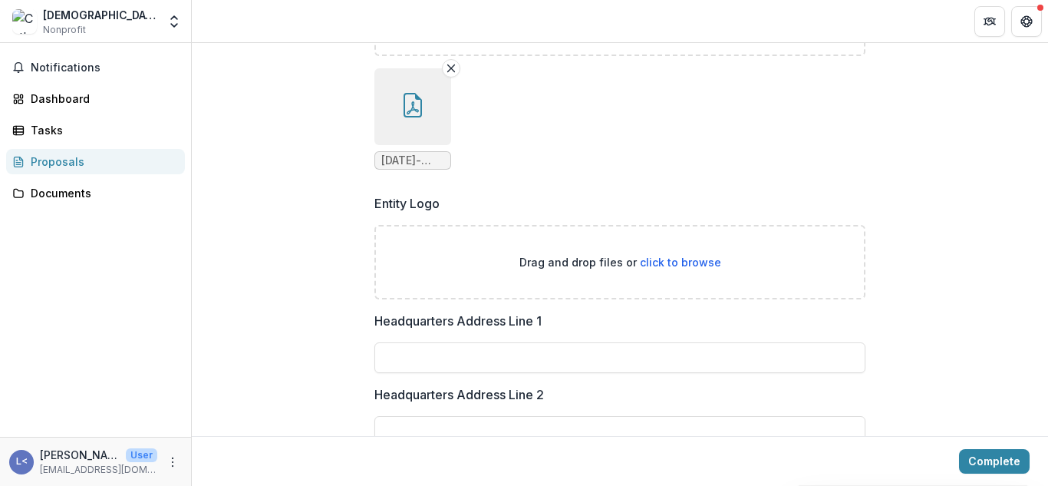
scroll to position [1151, 0]
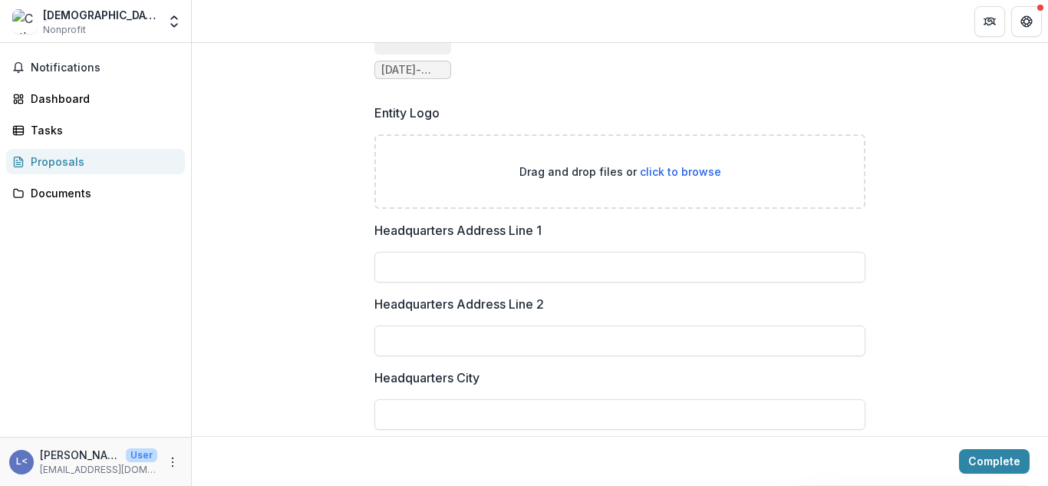
click at [706, 174] on span "click to browse" at bounding box center [680, 171] width 81 height 13
type input "**********"
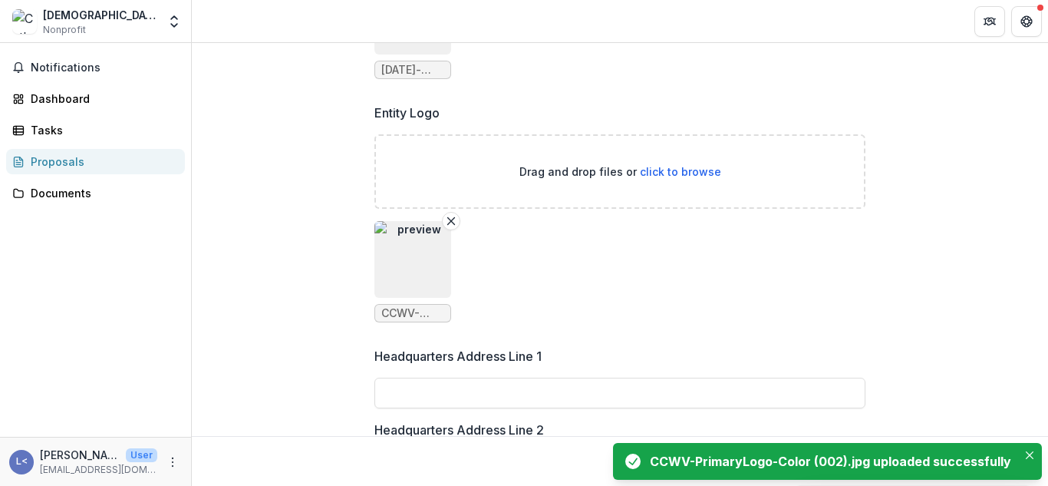
click at [423, 261] on img "button" at bounding box center [412, 259] width 77 height 77
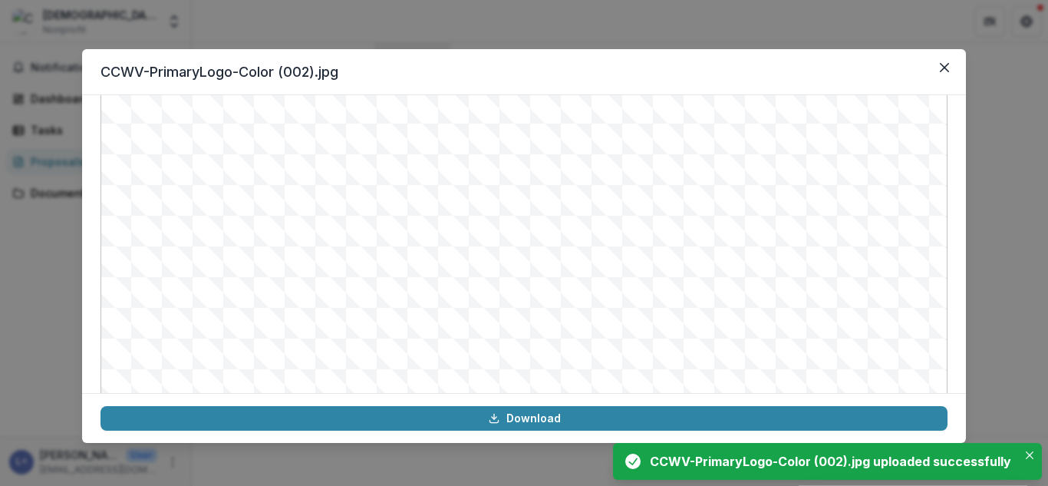
scroll to position [0, 0]
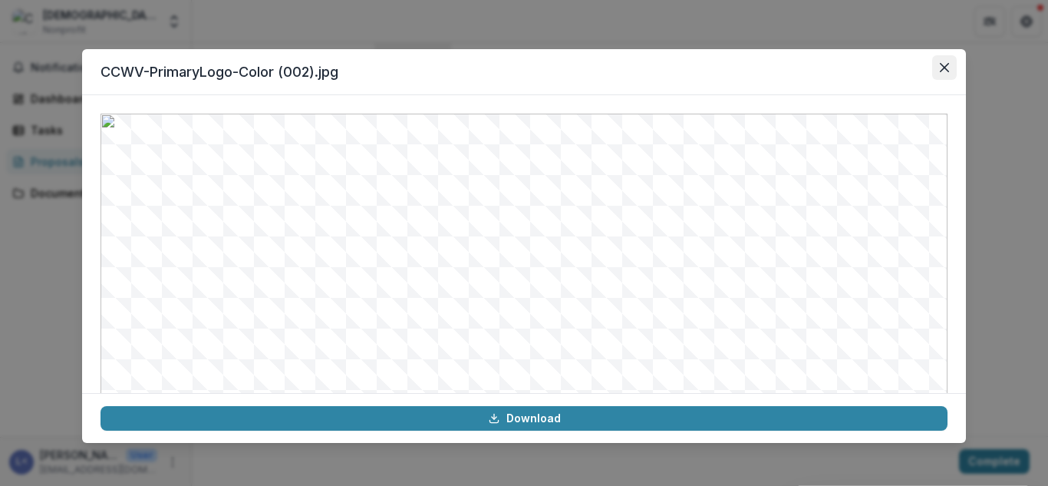
click at [937, 71] on button "Close" at bounding box center [944, 67] width 25 height 25
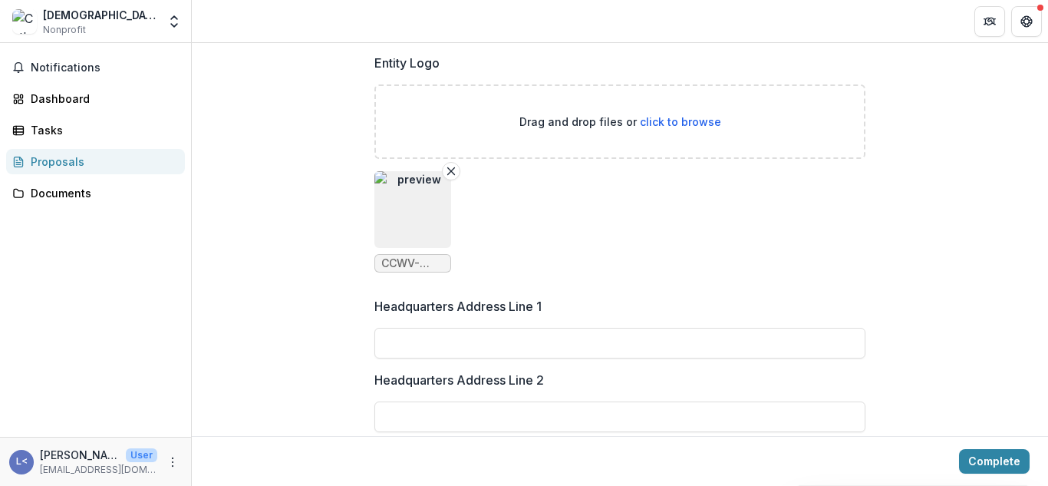
scroll to position [1304, 0]
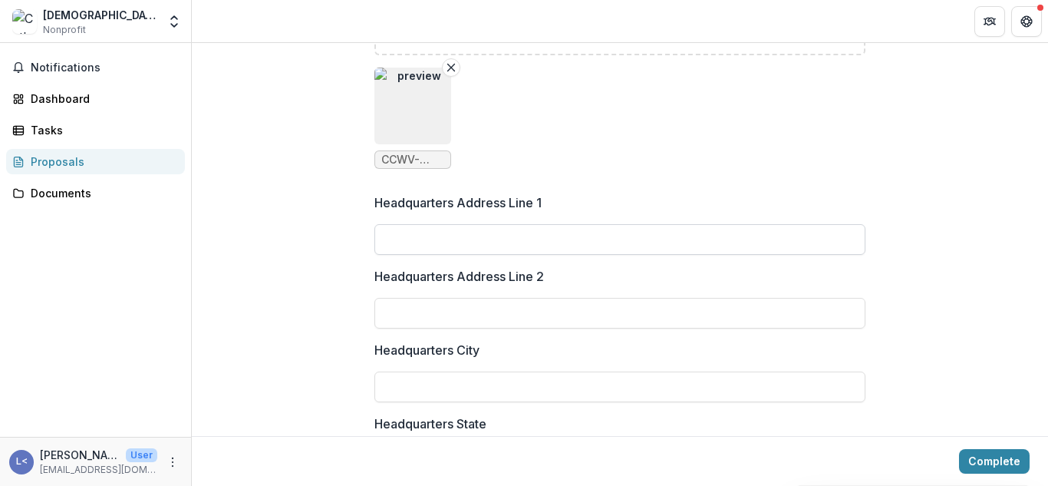
click at [847, 241] on input "Headquarters Address Line 1" at bounding box center [619, 239] width 491 height 31
type input "**********"
click at [664, 383] on input "Headquarters City" at bounding box center [619, 386] width 491 height 31
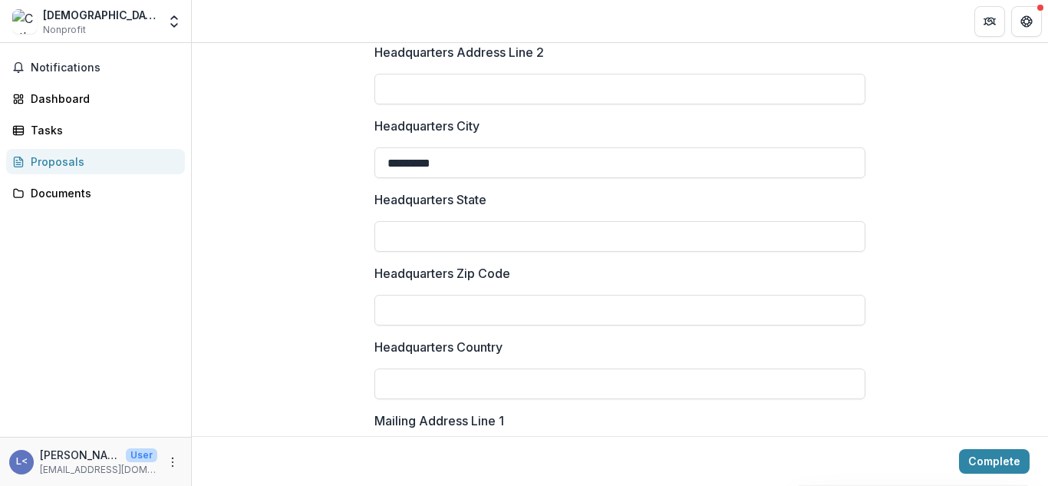
scroll to position [1534, 0]
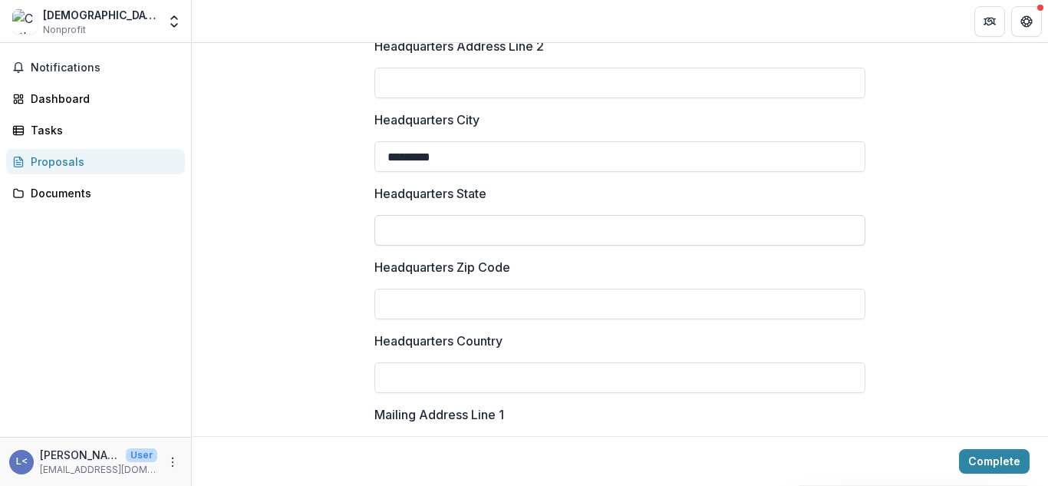
type input "********"
click at [430, 232] on input "Headquarters State" at bounding box center [619, 230] width 491 height 31
type input "**********"
click at [793, 302] on input "Headquarters Zip Code" at bounding box center [619, 303] width 491 height 31
type input "*****"
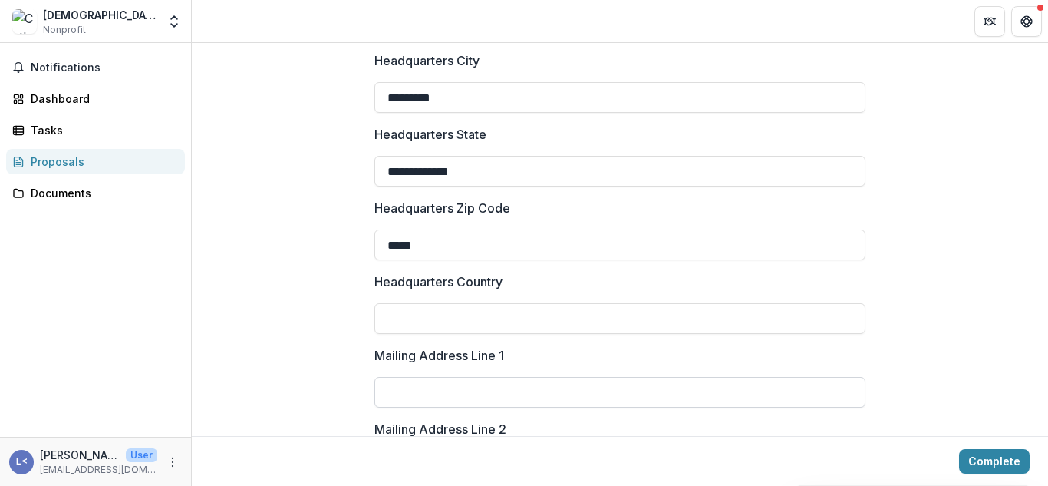
scroll to position [1611, 0]
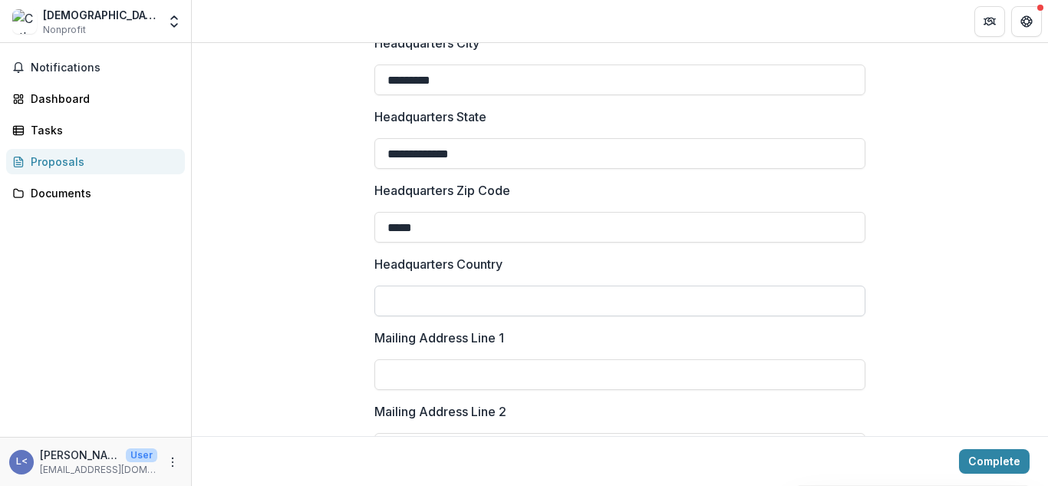
click at [480, 302] on input "Headquarters Country" at bounding box center [619, 300] width 491 height 31
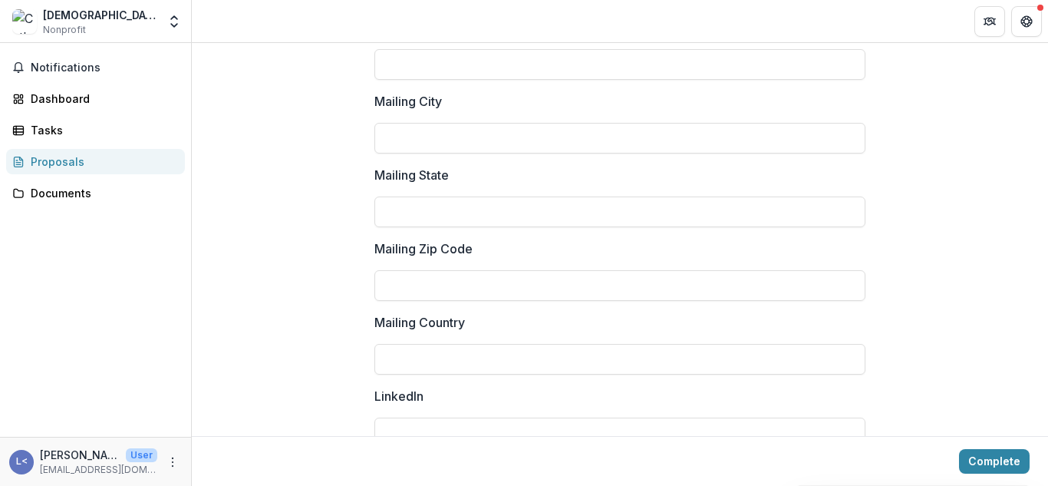
scroll to position [2225, 0]
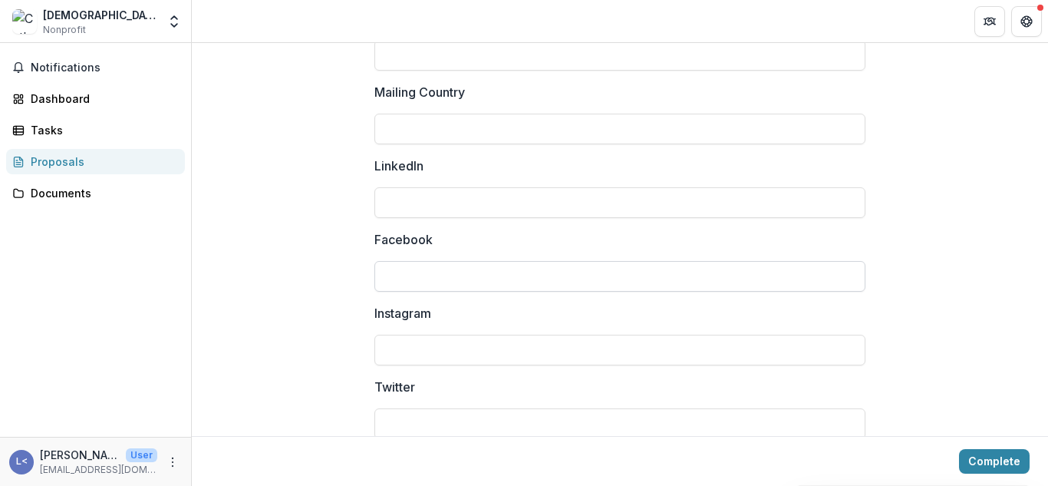
type input "**********"
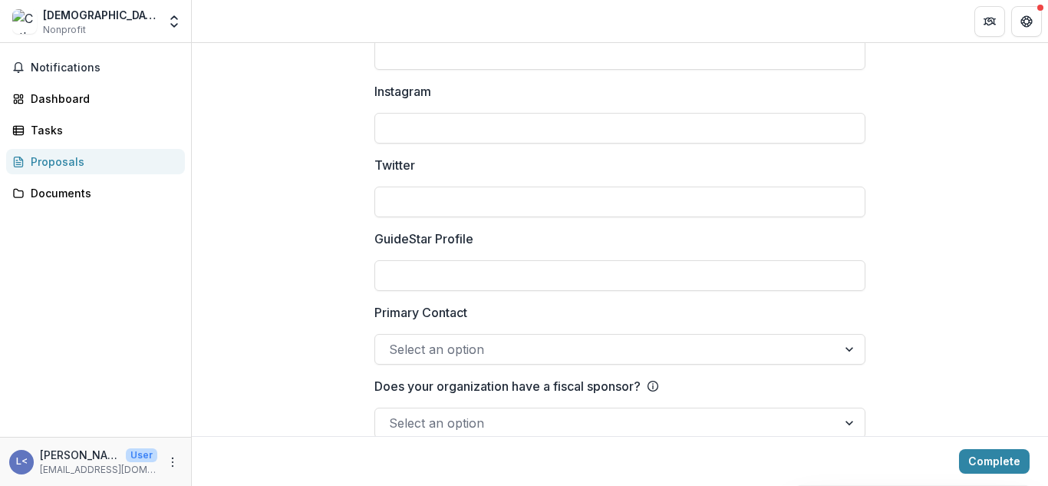
scroll to position [2473, 0]
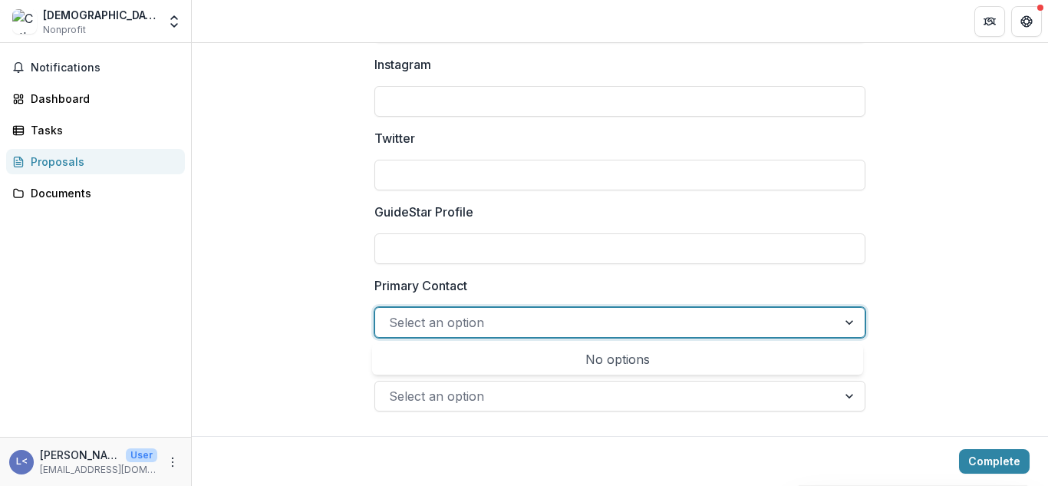
click at [838, 325] on div at bounding box center [851, 322] width 28 height 29
click at [850, 321] on div at bounding box center [851, 322] width 28 height 29
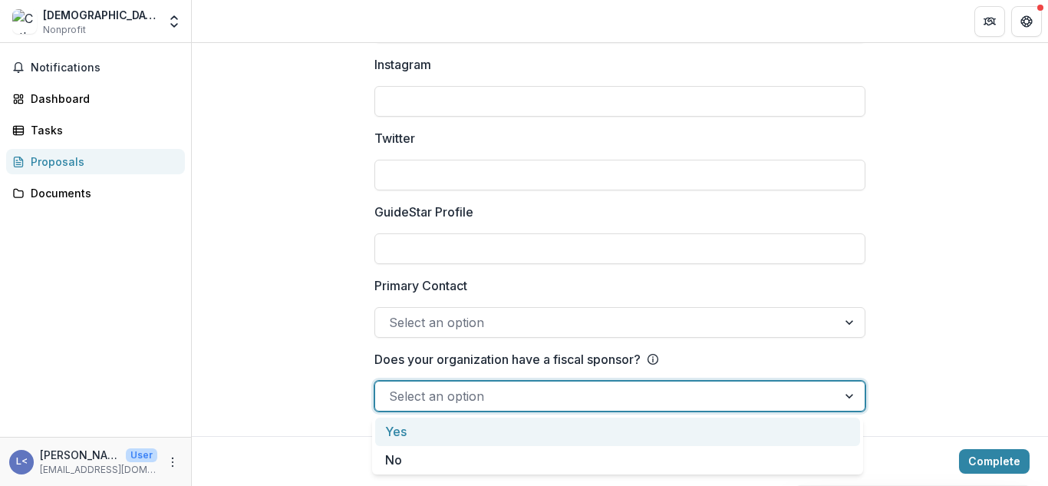
click at [849, 398] on div at bounding box center [851, 395] width 28 height 29
click at [816, 445] on div "Yes" at bounding box center [617, 431] width 485 height 28
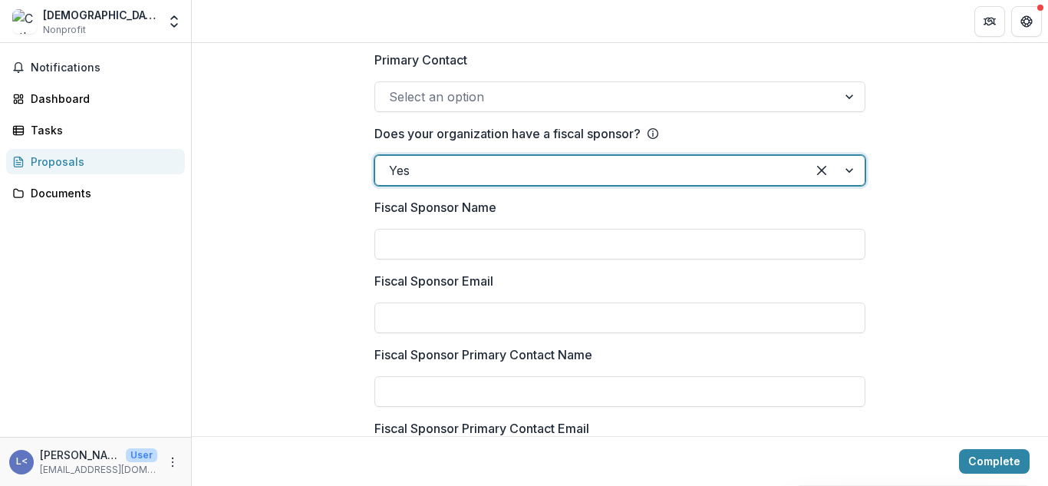
scroll to position [2704, 0]
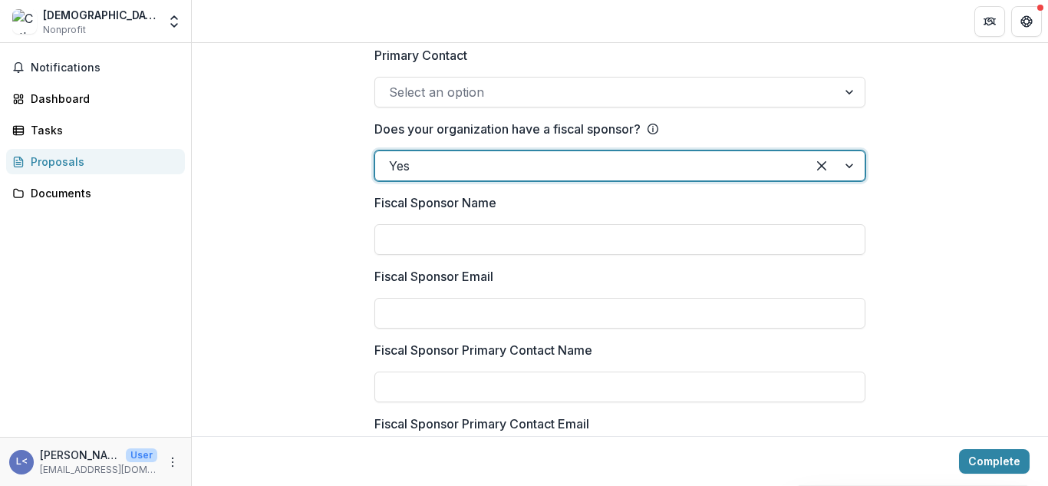
click at [852, 171] on div at bounding box center [835, 165] width 58 height 29
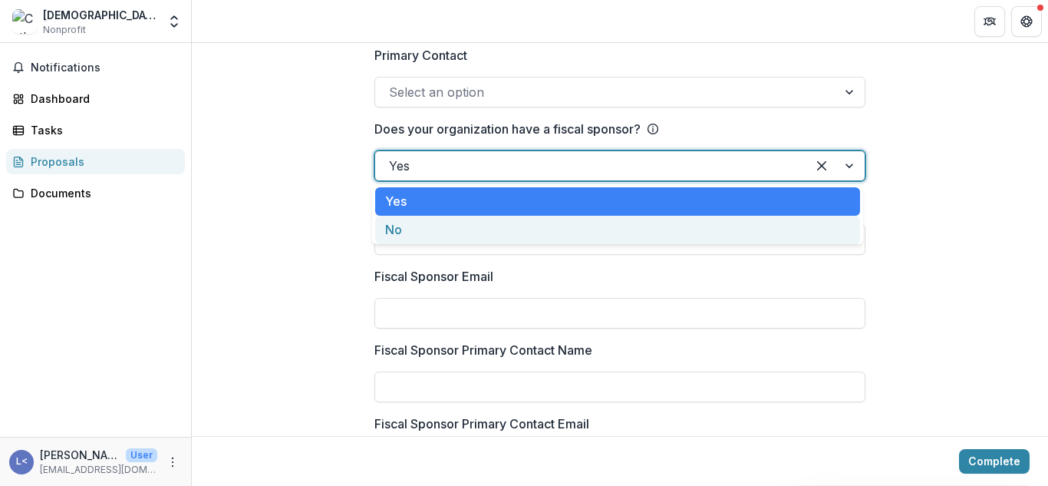
click at [750, 227] on div "No" at bounding box center [617, 230] width 485 height 28
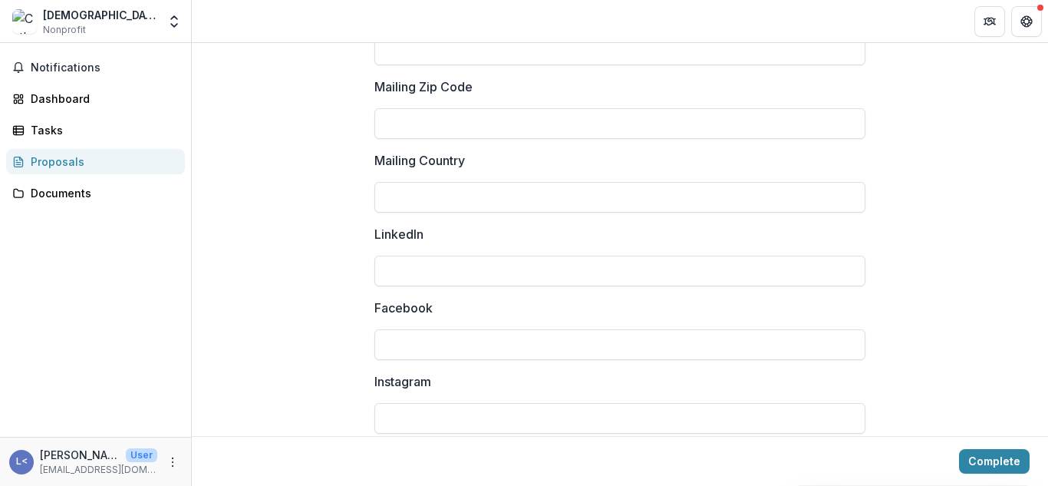
scroll to position [2167, 0]
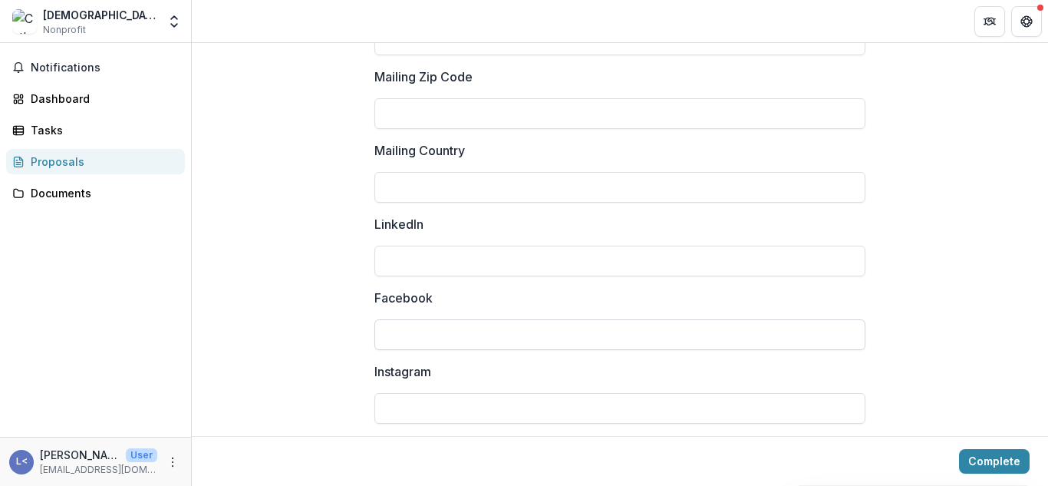
click at [440, 328] on input "Facebook" at bounding box center [619, 334] width 491 height 31
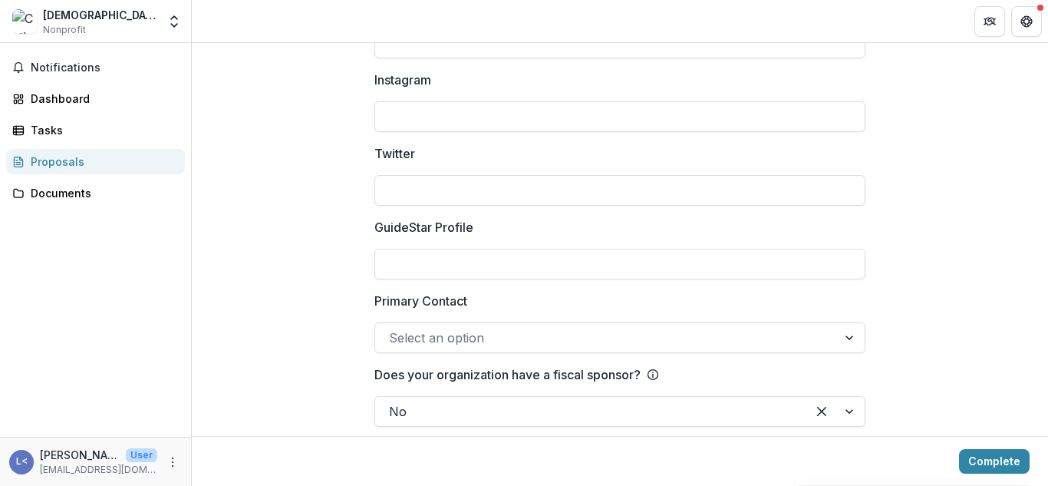
scroll to position [2473, 0]
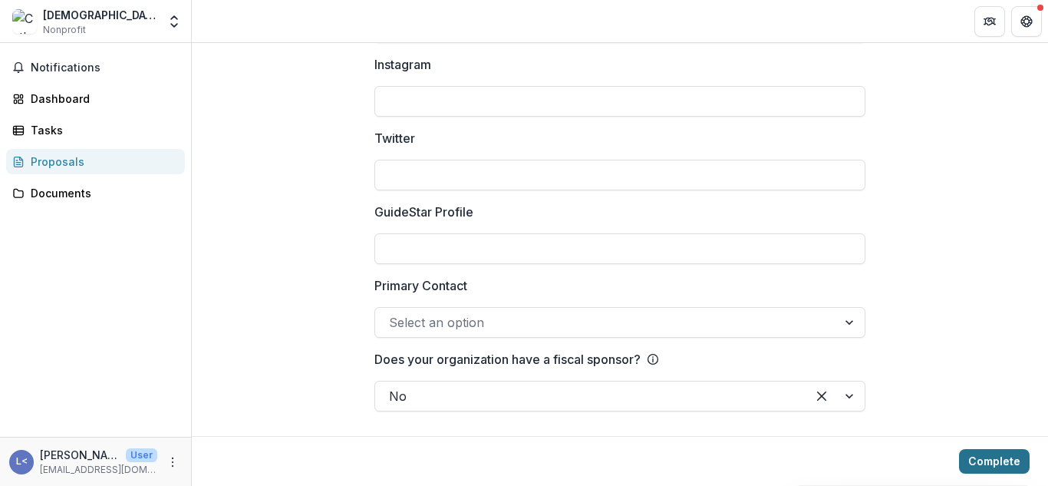
click at [986, 453] on button "Complete" at bounding box center [994, 461] width 71 height 25
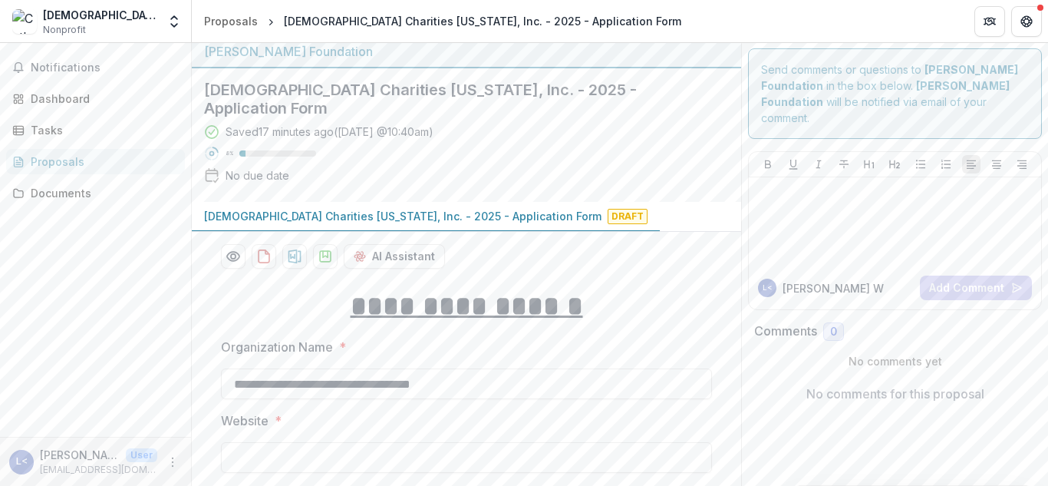
scroll to position [0, 0]
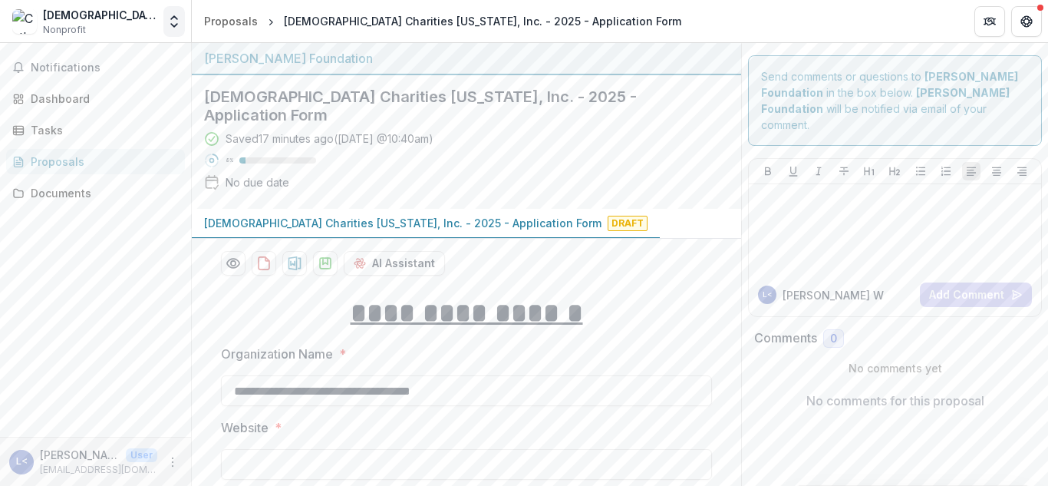
click at [172, 22] on icon "Open entity switcher" at bounding box center [173, 21] width 15 height 15
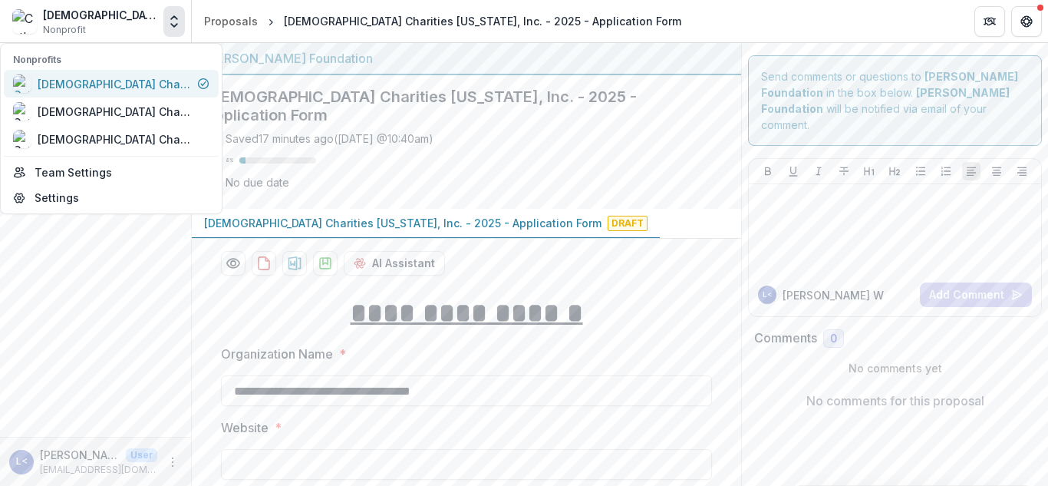
click at [144, 81] on div "Catholic Charities West Virginia, Inc." at bounding box center [114, 84] width 153 height 16
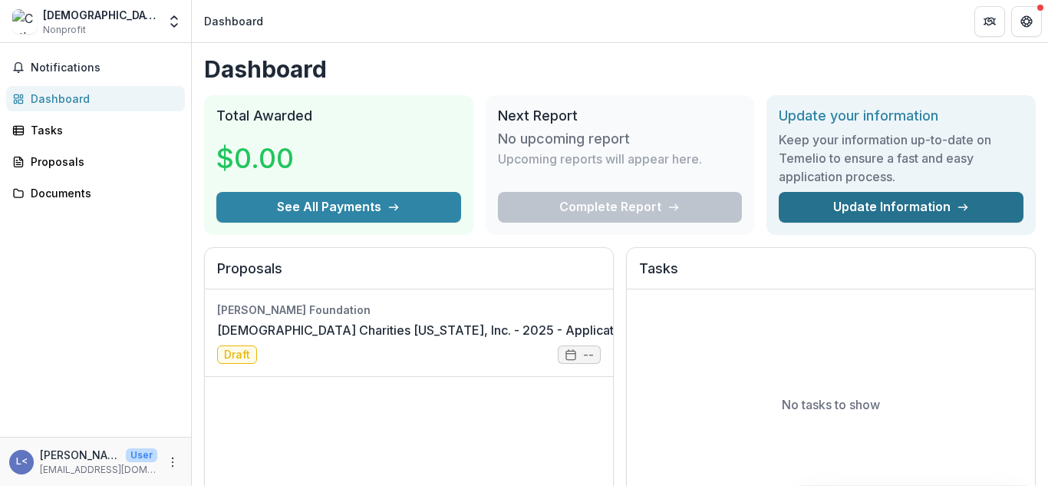
click at [880, 206] on link "Update Information" at bounding box center [901, 207] width 245 height 31
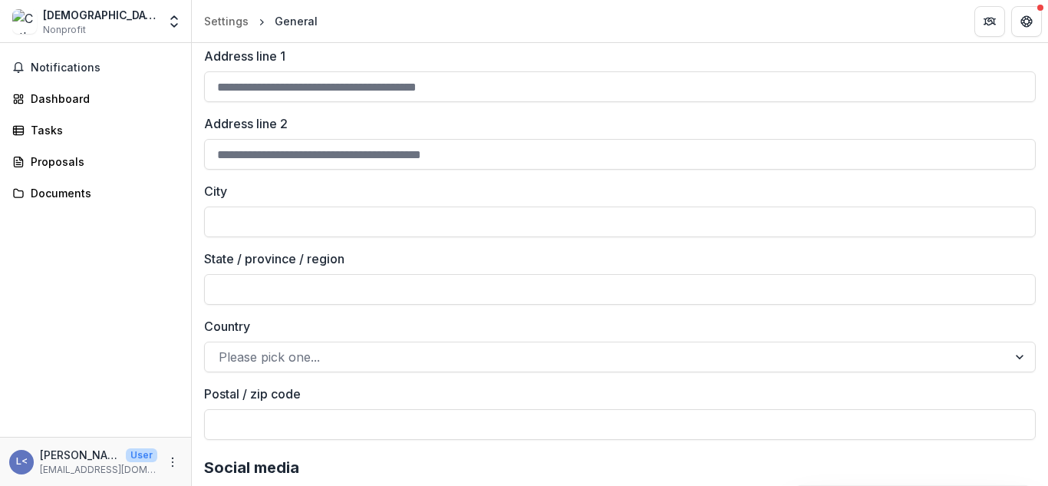
scroll to position [1520, 0]
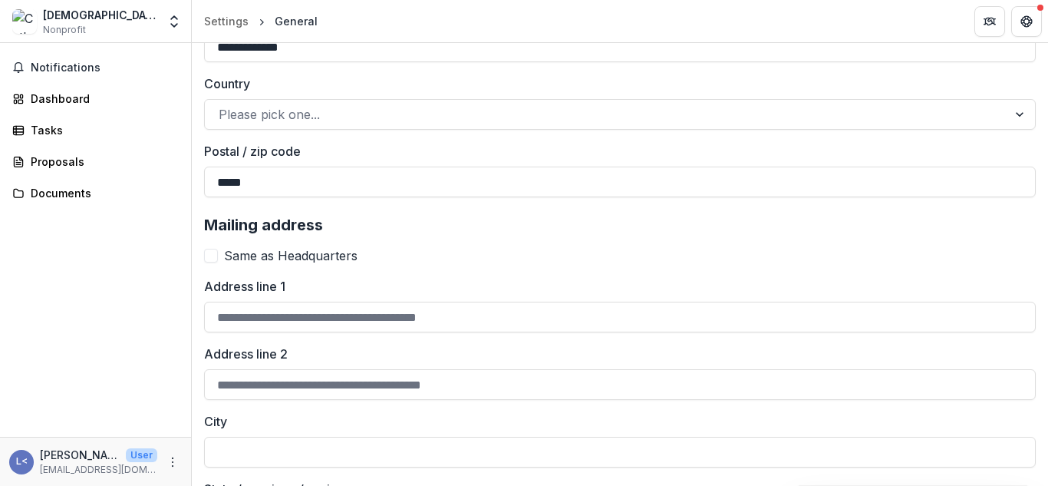
click at [209, 258] on span at bounding box center [211, 256] width 14 height 14
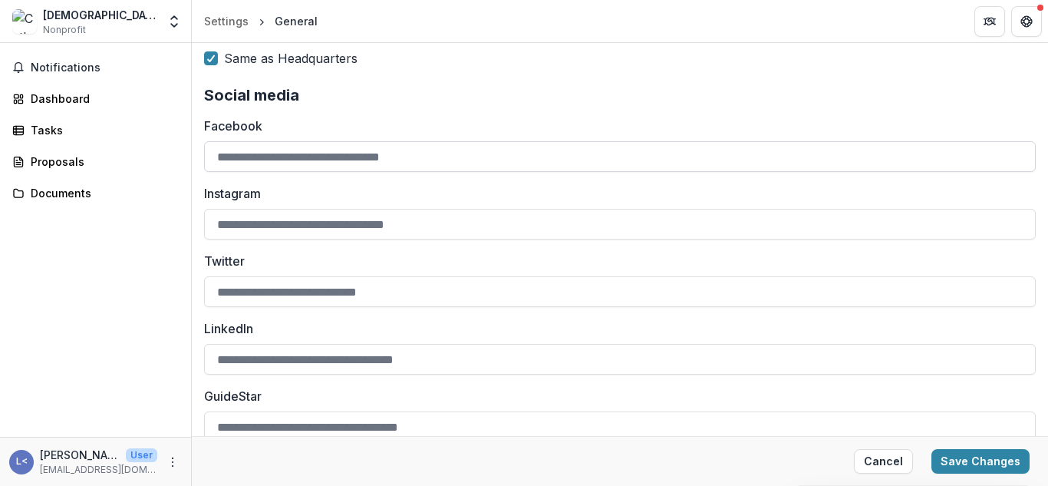
scroll to position [1735, 0]
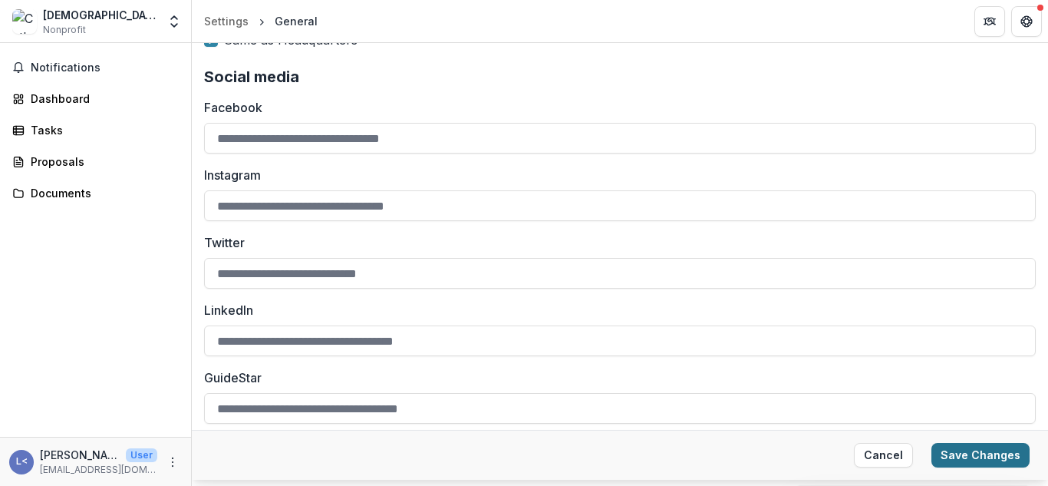
click at [964, 461] on button "Save Changes" at bounding box center [980, 455] width 98 height 25
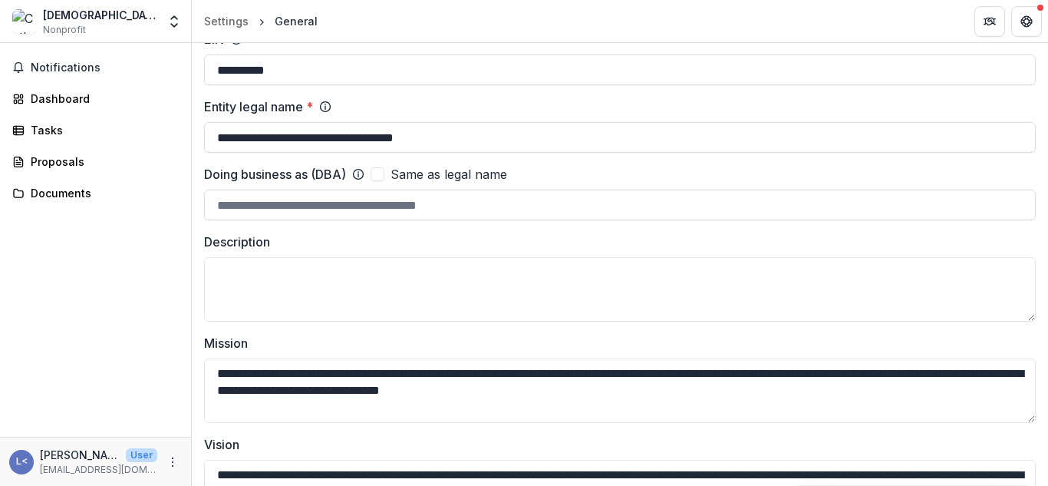
scroll to position [0, 0]
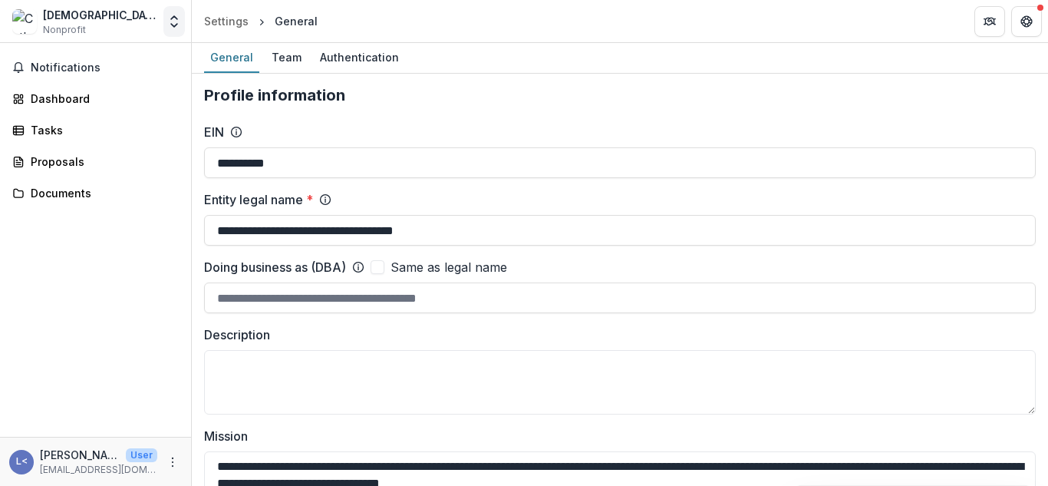
click at [173, 20] on icon "Open entity switcher" at bounding box center [173, 21] width 15 height 15
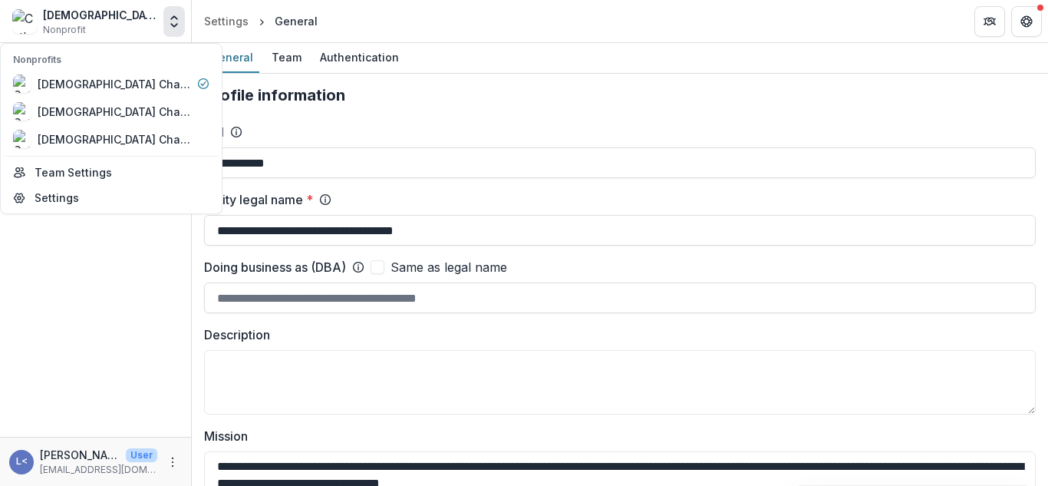
drag, startPoint x: 169, startPoint y: 110, endPoint x: 107, endPoint y: 262, distance: 164.5
click at [107, 262] on div "Notifications Dashboard Tasks Proposals Documents" at bounding box center [95, 240] width 191 height 394
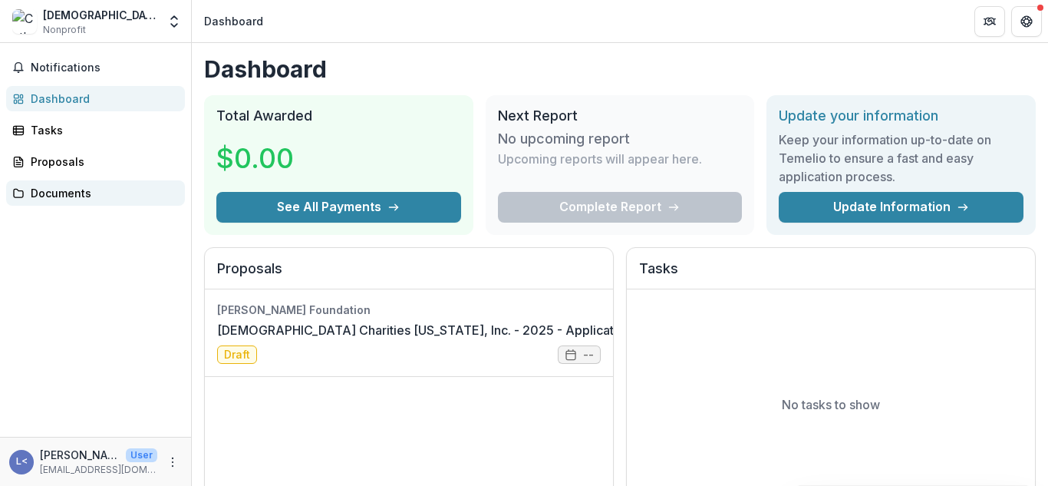
click at [49, 186] on div "Documents" at bounding box center [102, 193] width 142 height 16
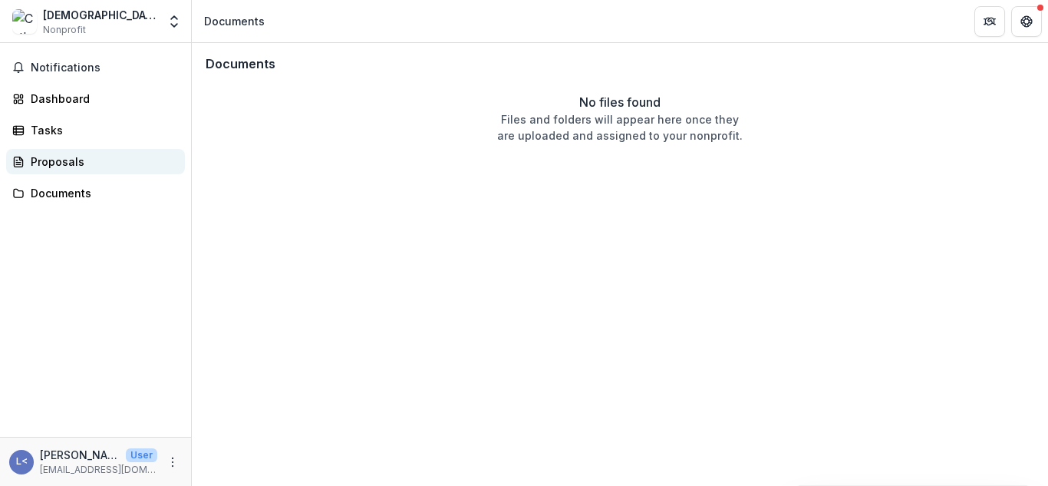
click at [52, 151] on link "Proposals" at bounding box center [95, 161] width 179 height 25
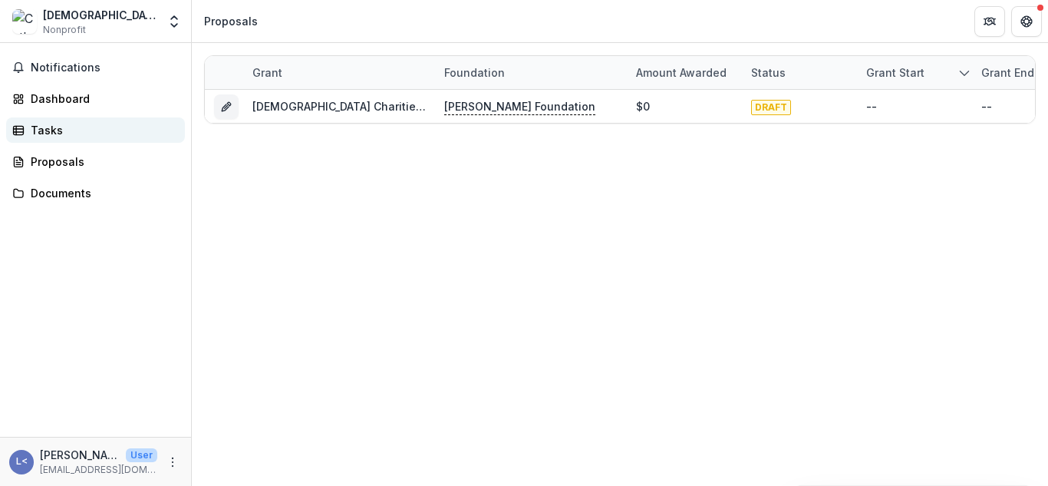
click at [48, 137] on div "Tasks" at bounding box center [102, 130] width 142 height 16
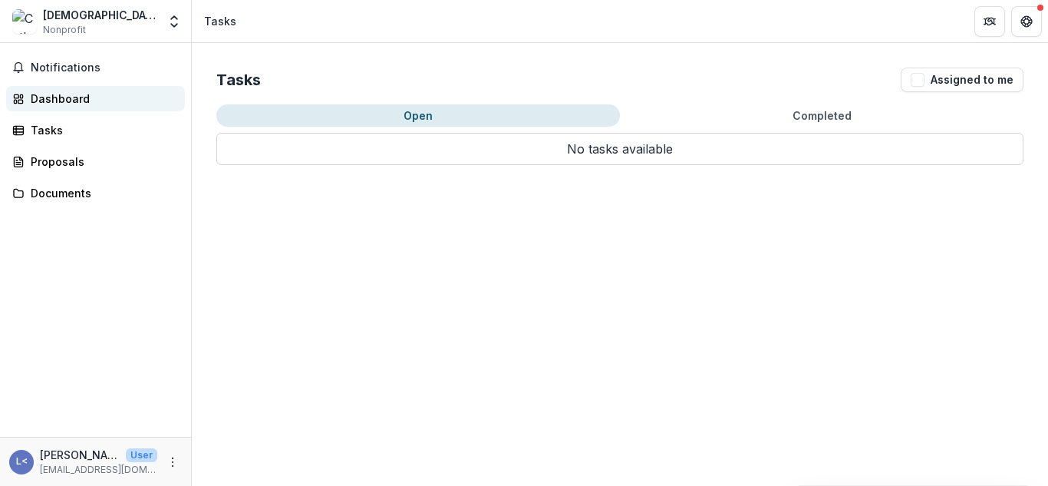
click at [45, 103] on div "Dashboard" at bounding box center [102, 99] width 142 height 16
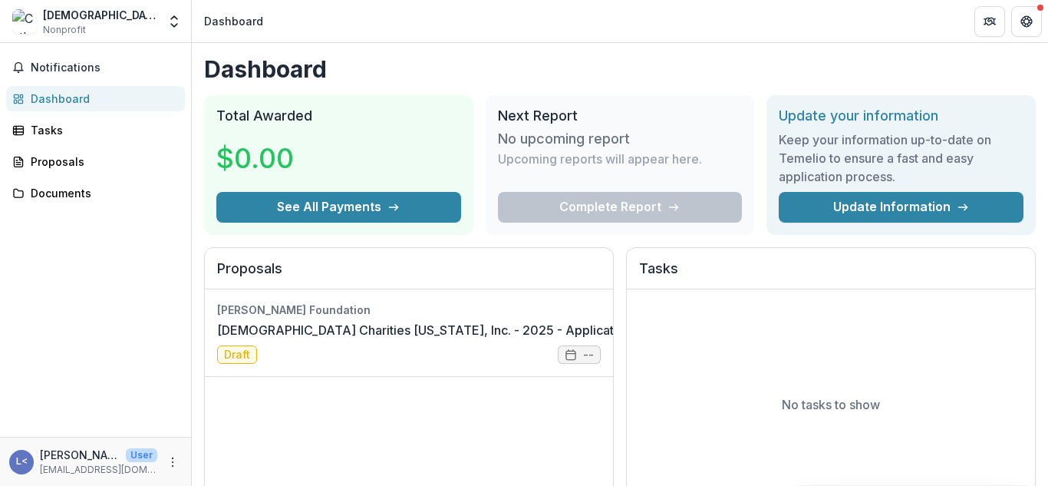
click at [15, 457] on span "L<" at bounding box center [21, 462] width 25 height 25
click at [177, 22] on icon "Open entity switcher" at bounding box center [173, 21] width 15 height 15
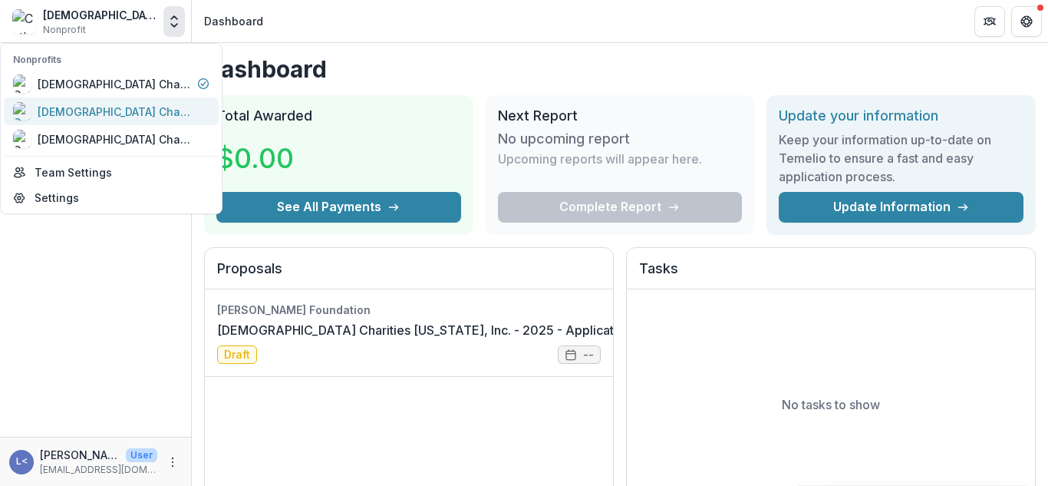
click at [137, 104] on div "Catholic Charities West Virginia, Inc." at bounding box center [114, 112] width 153 height 16
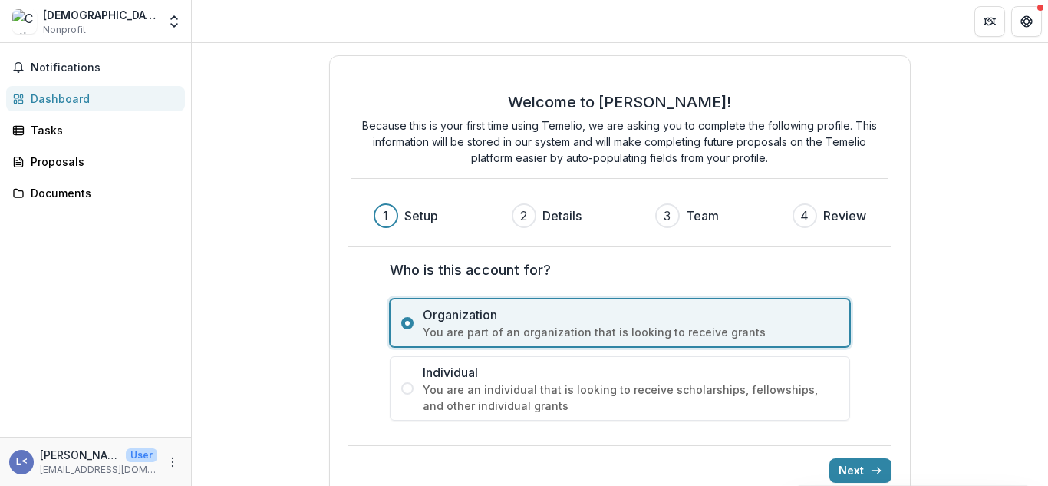
click at [97, 21] on div "Catholic Charities West Virginia, Inc." at bounding box center [100, 15] width 114 height 16
click at [167, 26] on icon "Open entity switcher" at bounding box center [173, 21] width 15 height 15
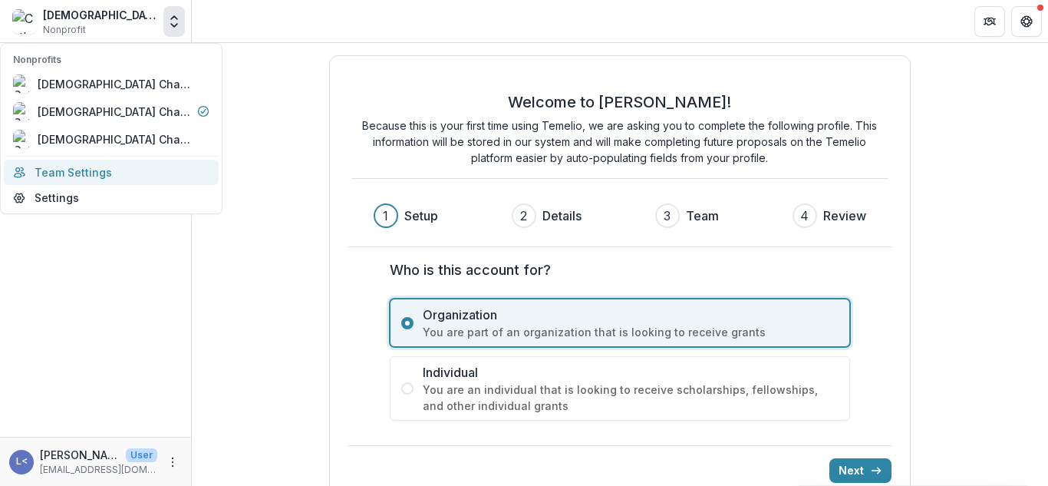
click at [93, 170] on link "Team Settings" at bounding box center [111, 172] width 215 height 25
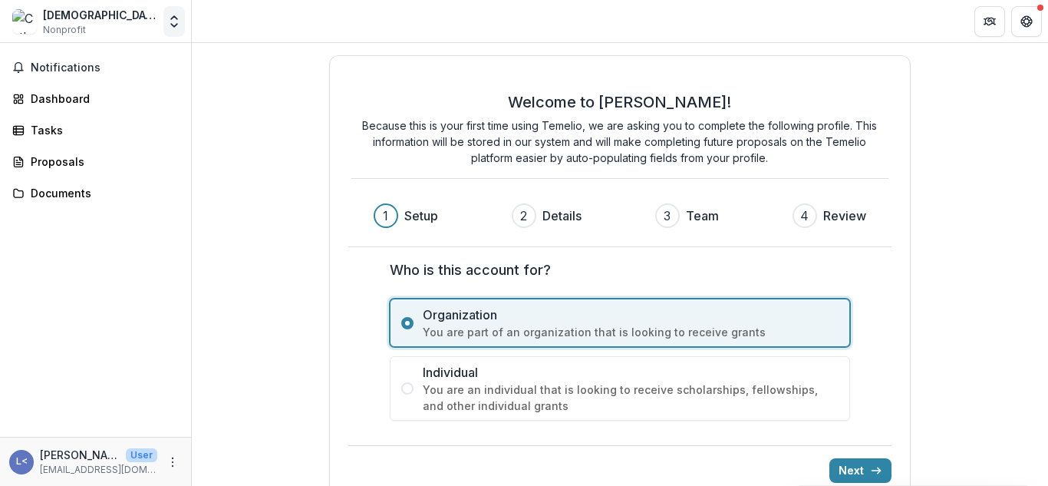
click at [177, 15] on icon "Open entity switcher" at bounding box center [173, 21] width 15 height 15
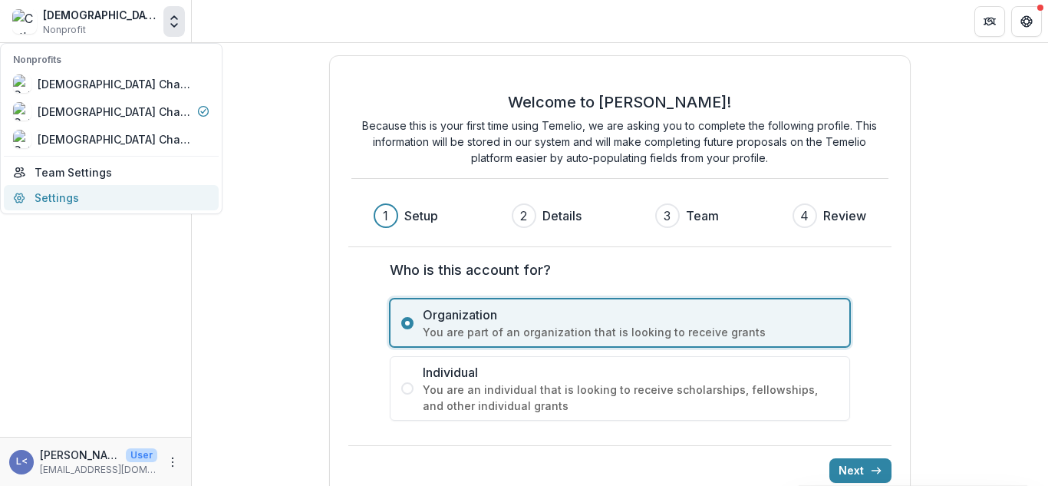
click at [51, 191] on link "Settings" at bounding box center [111, 197] width 215 height 25
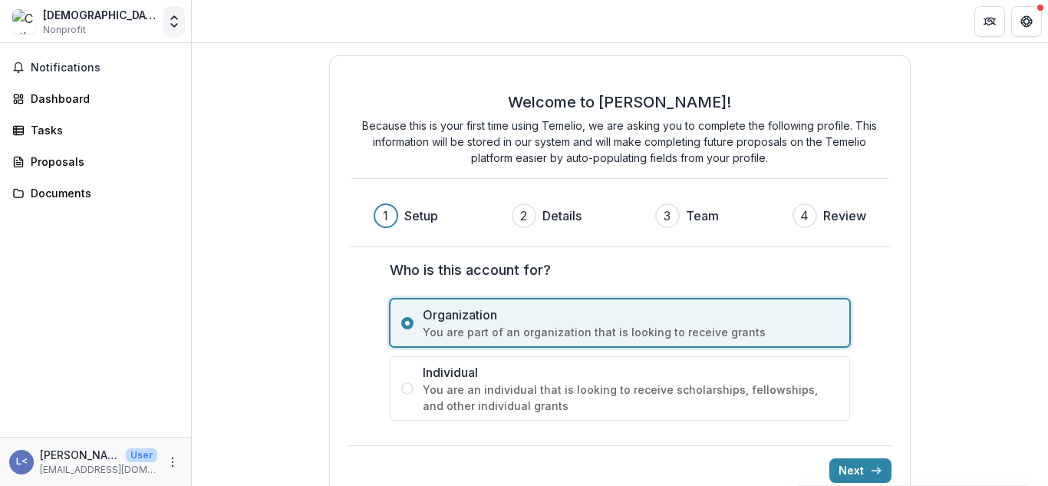
click at [167, 21] on icon "Open entity switcher" at bounding box center [173, 21] width 15 height 15
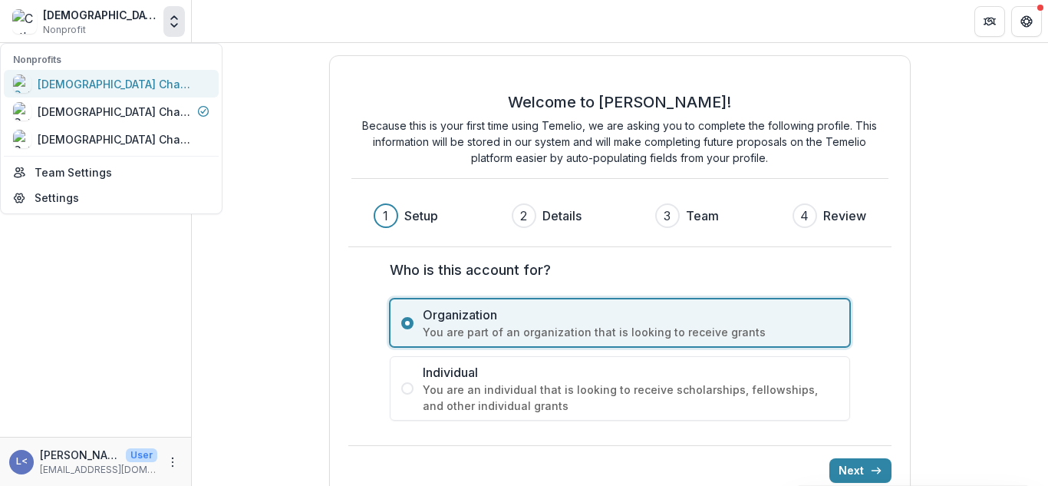
click at [142, 82] on div "Catholic Charities West Virginia, Inc." at bounding box center [114, 84] width 153 height 16
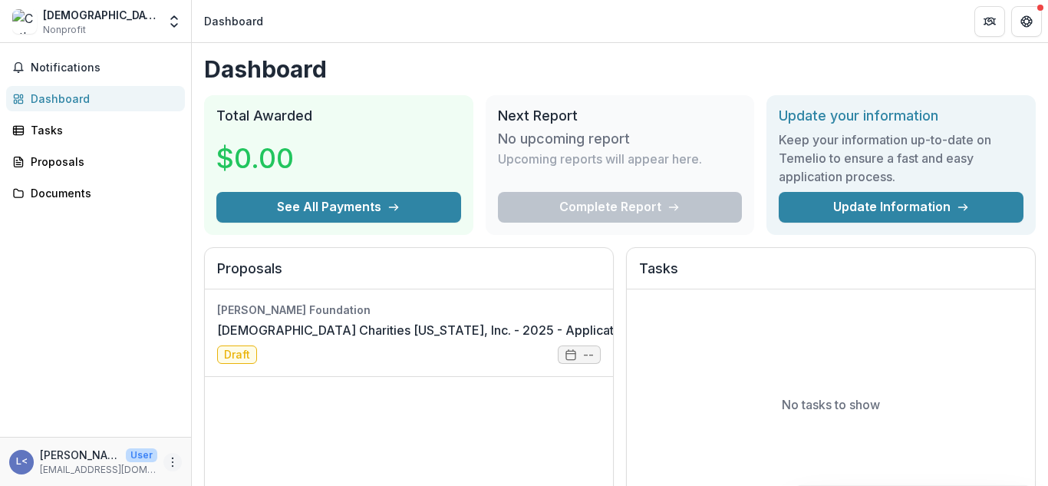
click at [172, 460] on icon "More" at bounding box center [172, 462] width 12 height 12
click at [219, 434] on link "Settings" at bounding box center [274, 429] width 164 height 25
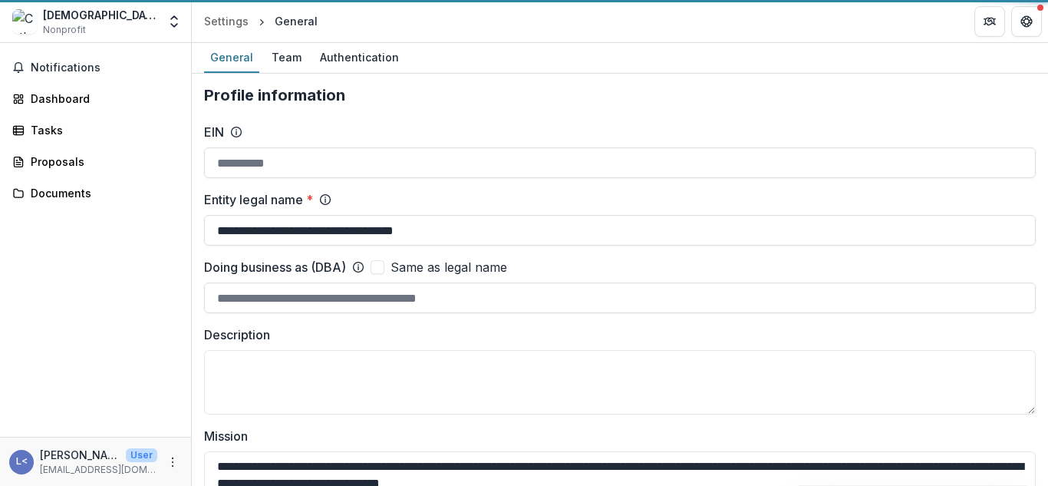
type input "**********"
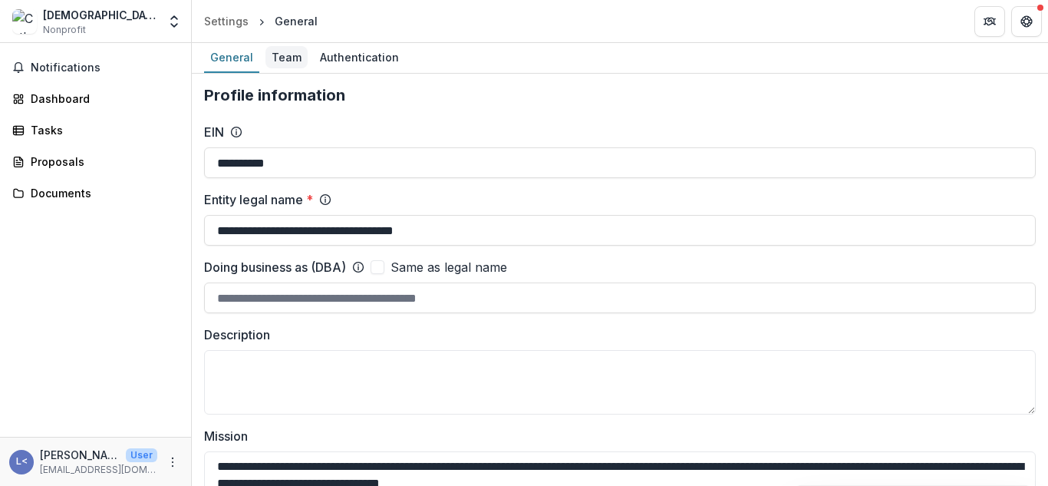
click at [278, 58] on div "Team" at bounding box center [286, 57] width 42 height 22
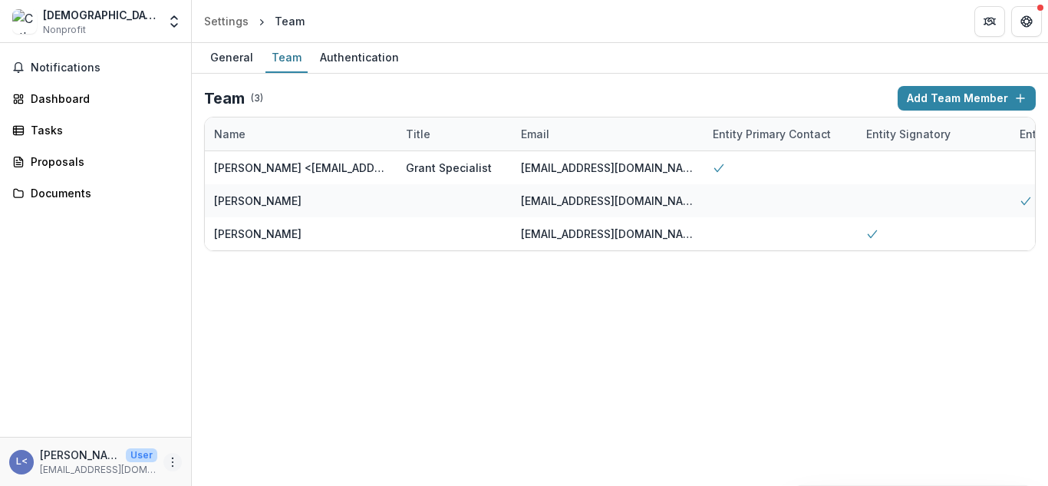
click at [163, 462] on button "More" at bounding box center [172, 462] width 18 height 18
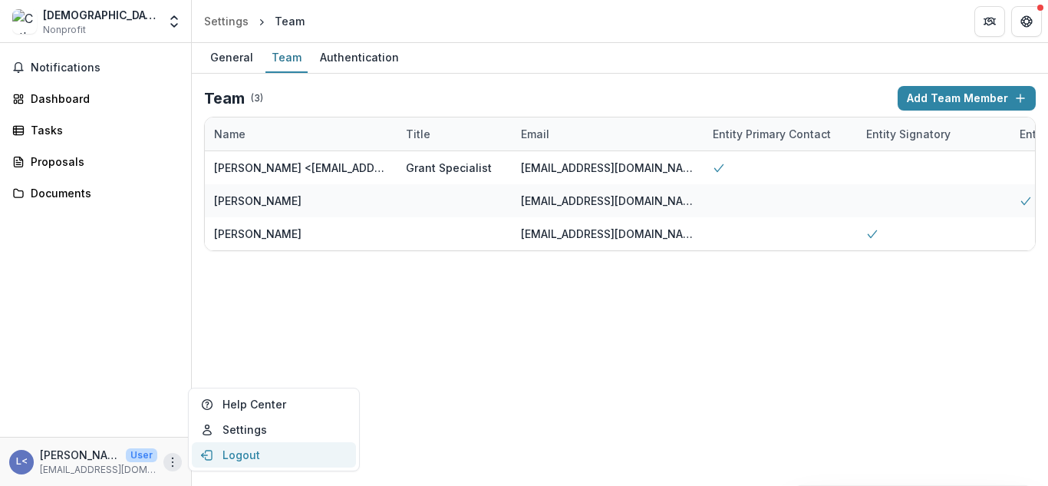
click at [206, 453] on icon "button" at bounding box center [209, 454] width 6 height 9
